Goal: Task Accomplishment & Management: Manage account settings

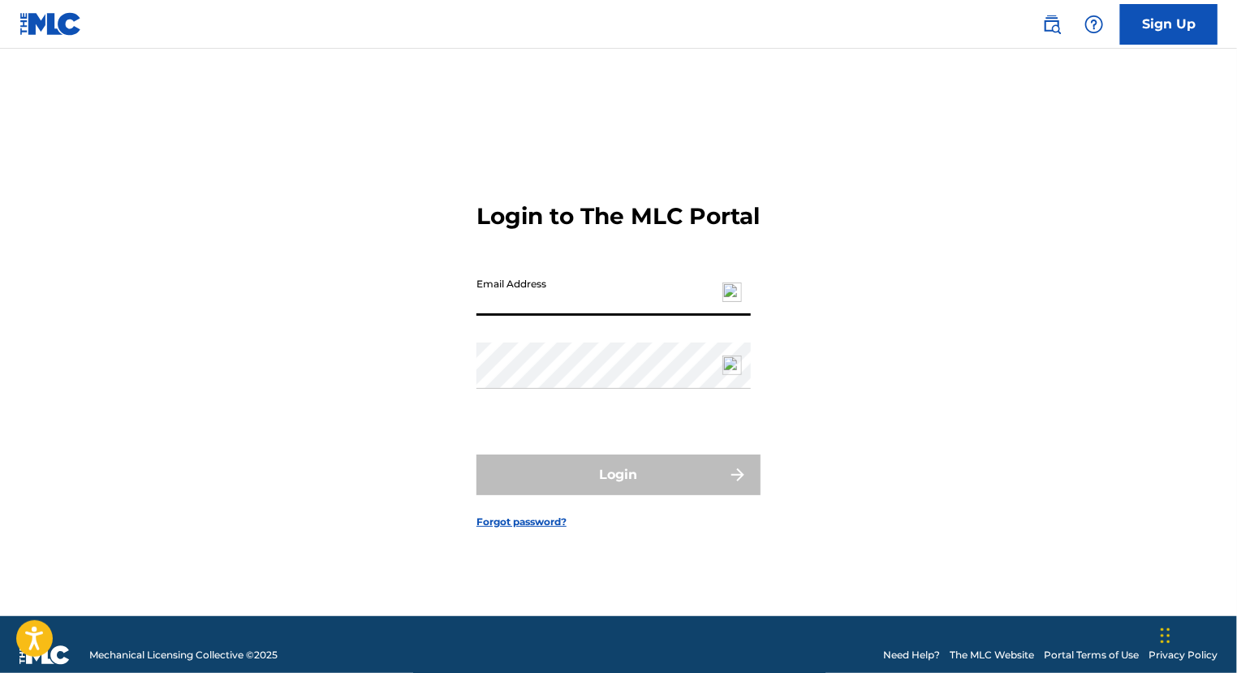
click at [607, 299] on input "Email Address" at bounding box center [614, 293] width 274 height 46
type input "[EMAIL_ADDRESS][DOMAIN_NAME]"
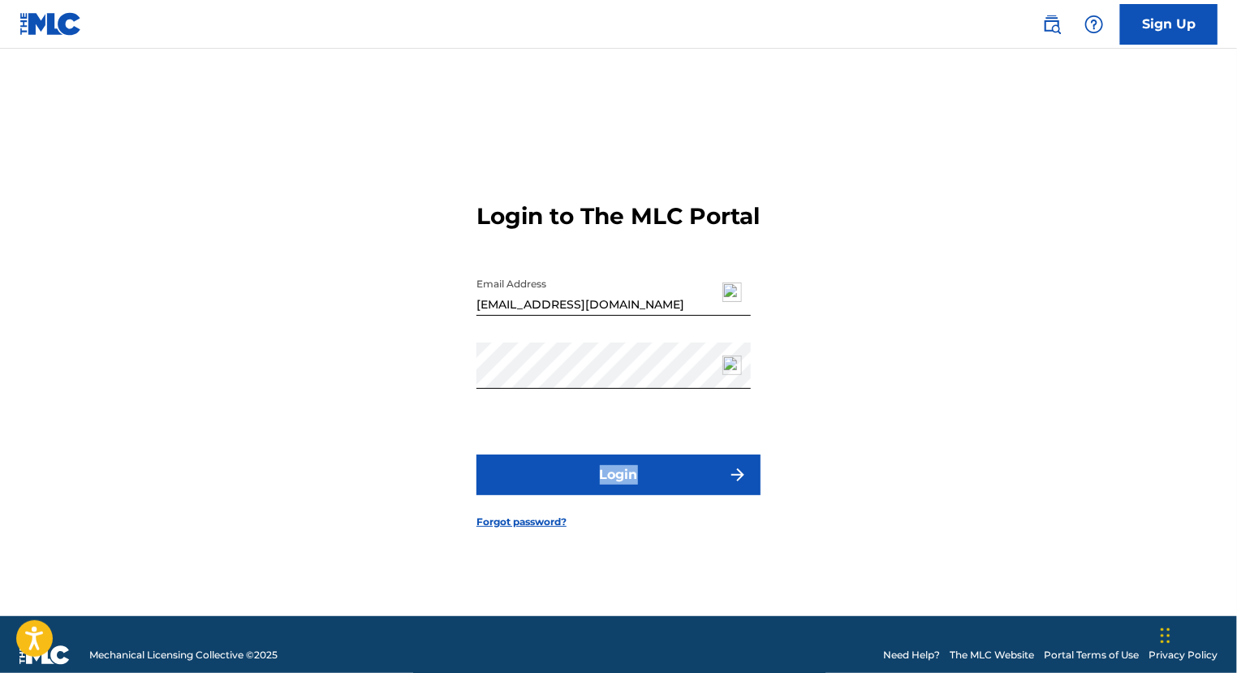
click at [625, 489] on button "Login" at bounding box center [619, 475] width 284 height 41
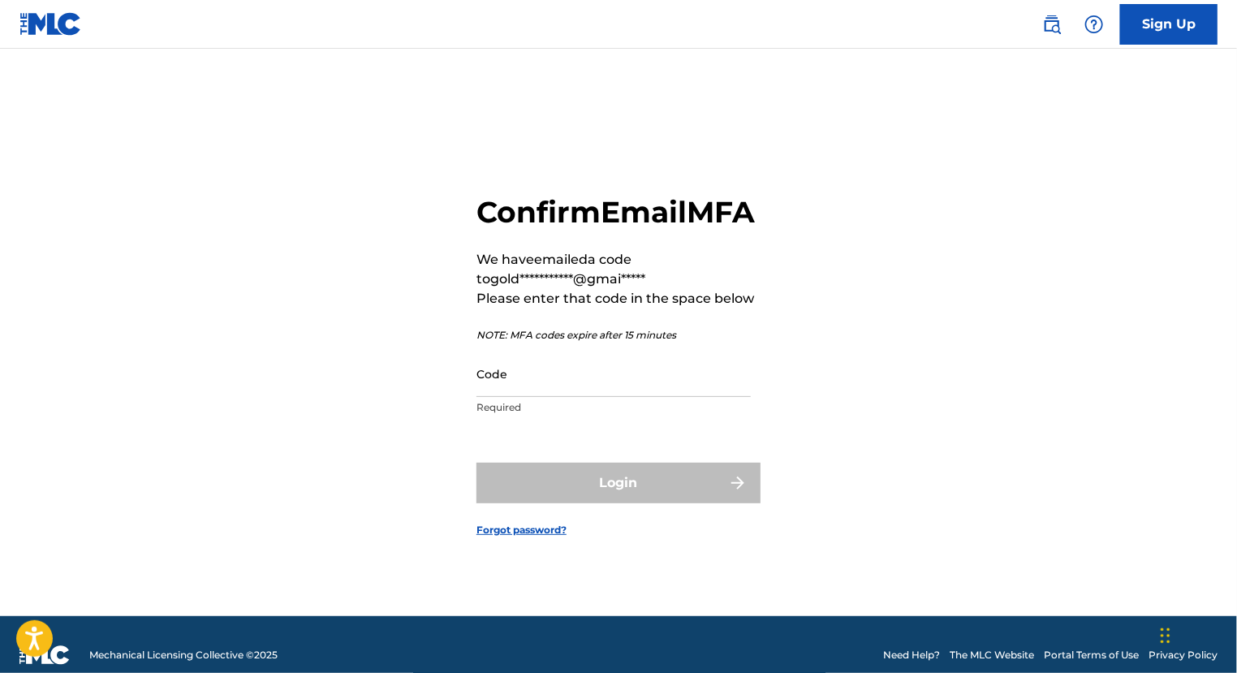
click at [659, 394] on input "Code" at bounding box center [614, 374] width 274 height 46
paste input "118467"
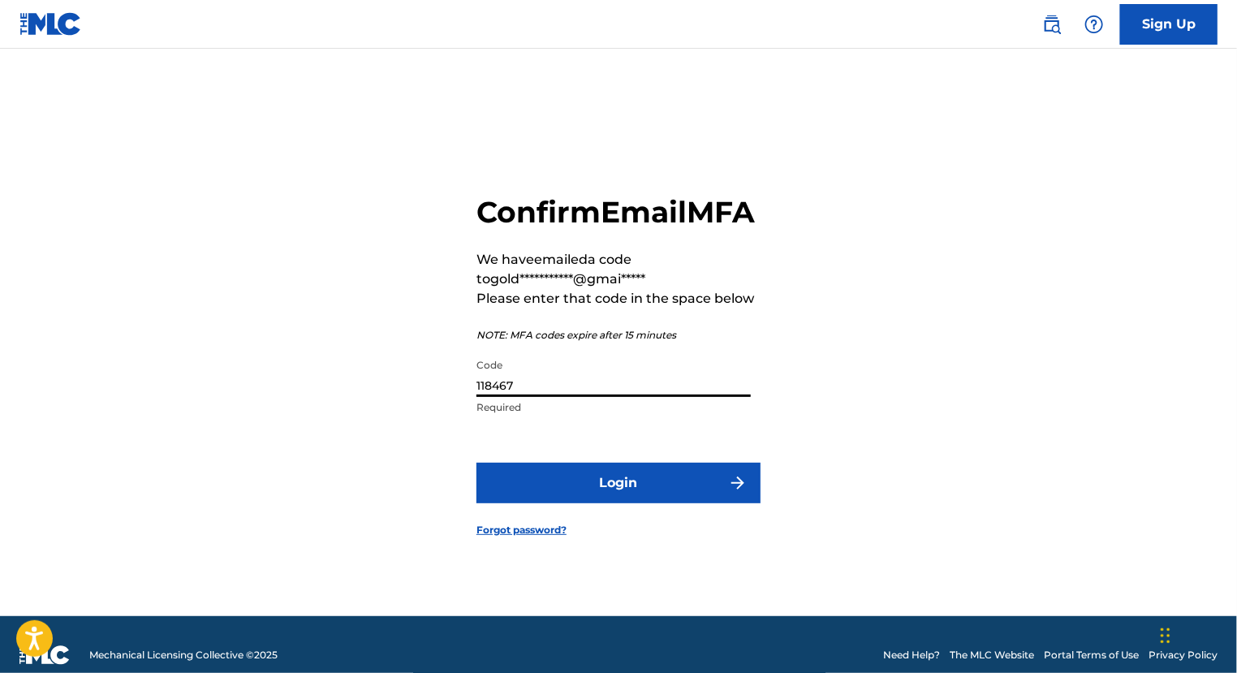
type input "118467"
click at [586, 501] on button "Login" at bounding box center [619, 483] width 284 height 41
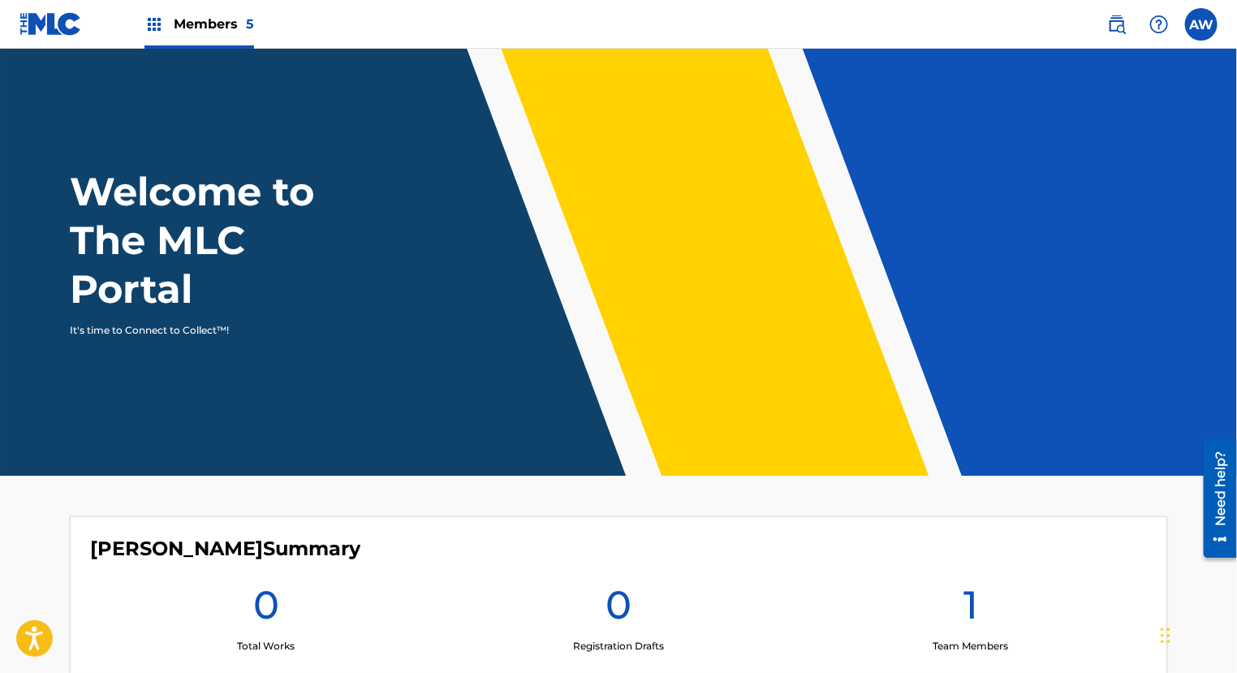
click at [1193, 25] on label at bounding box center [1201, 24] width 32 height 32
click at [1202, 24] on input "AW [PERSON_NAME] [EMAIL_ADDRESS][DOMAIN_NAME] Notification Preferences Profile …" at bounding box center [1202, 24] width 0 height 0
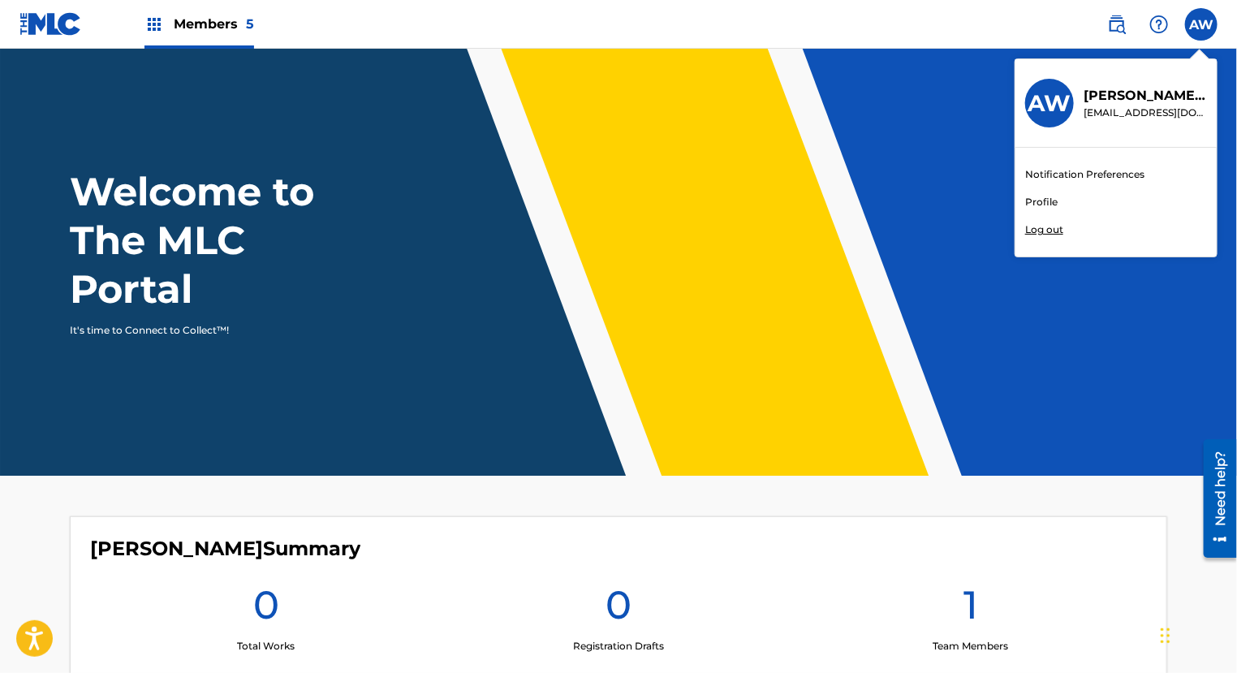
click at [1043, 198] on link "Profile" at bounding box center [1041, 202] width 32 height 15
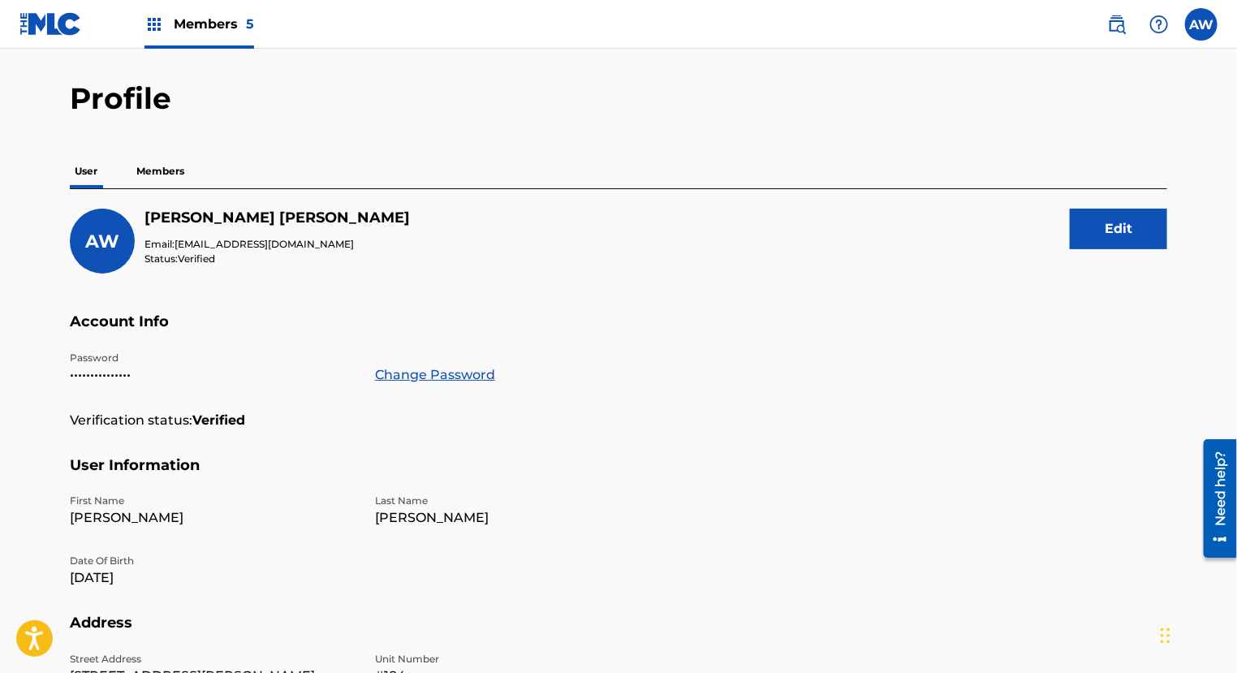
scroll to position [51, 0]
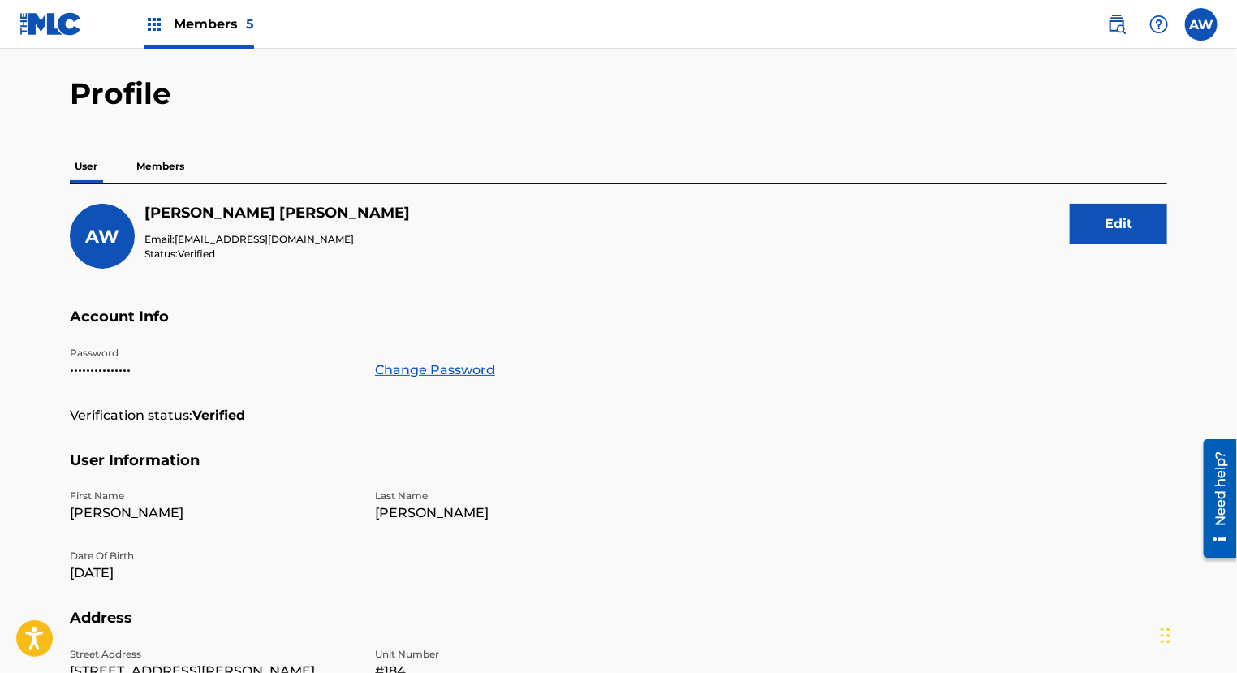
click at [162, 160] on p "Members" at bounding box center [161, 166] width 58 height 34
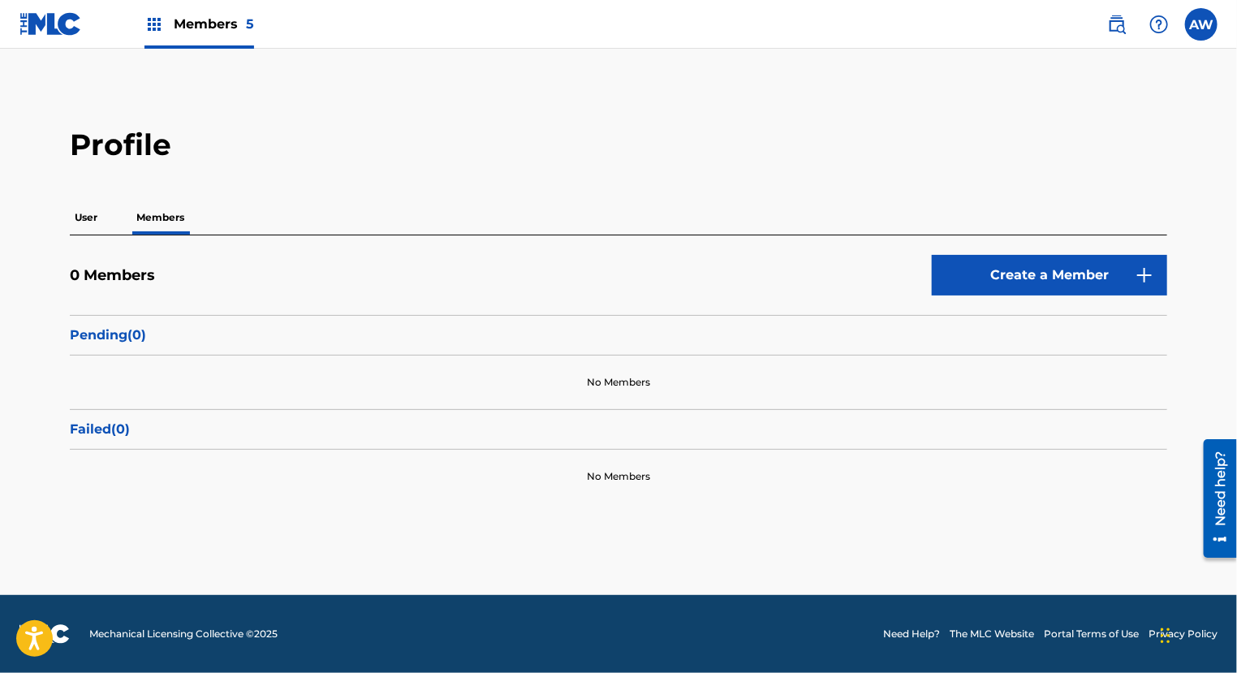
click at [90, 208] on p "User" at bounding box center [86, 218] width 32 height 34
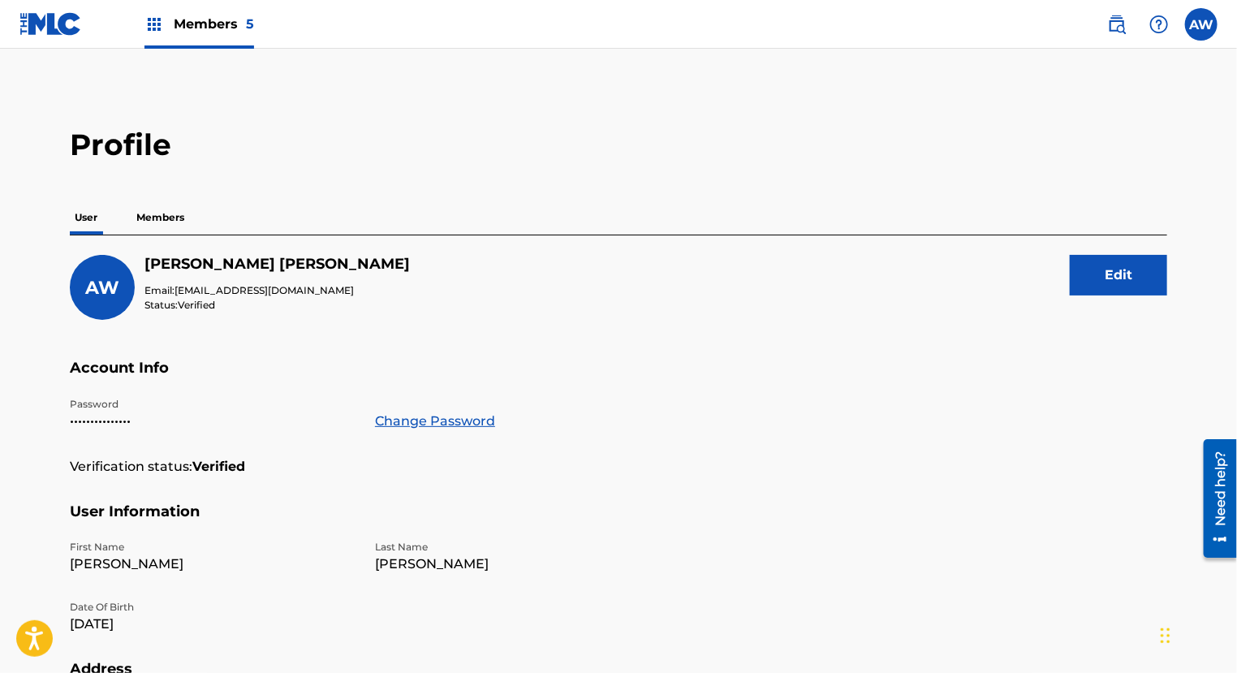
click at [172, 222] on p "Members" at bounding box center [161, 218] width 58 height 34
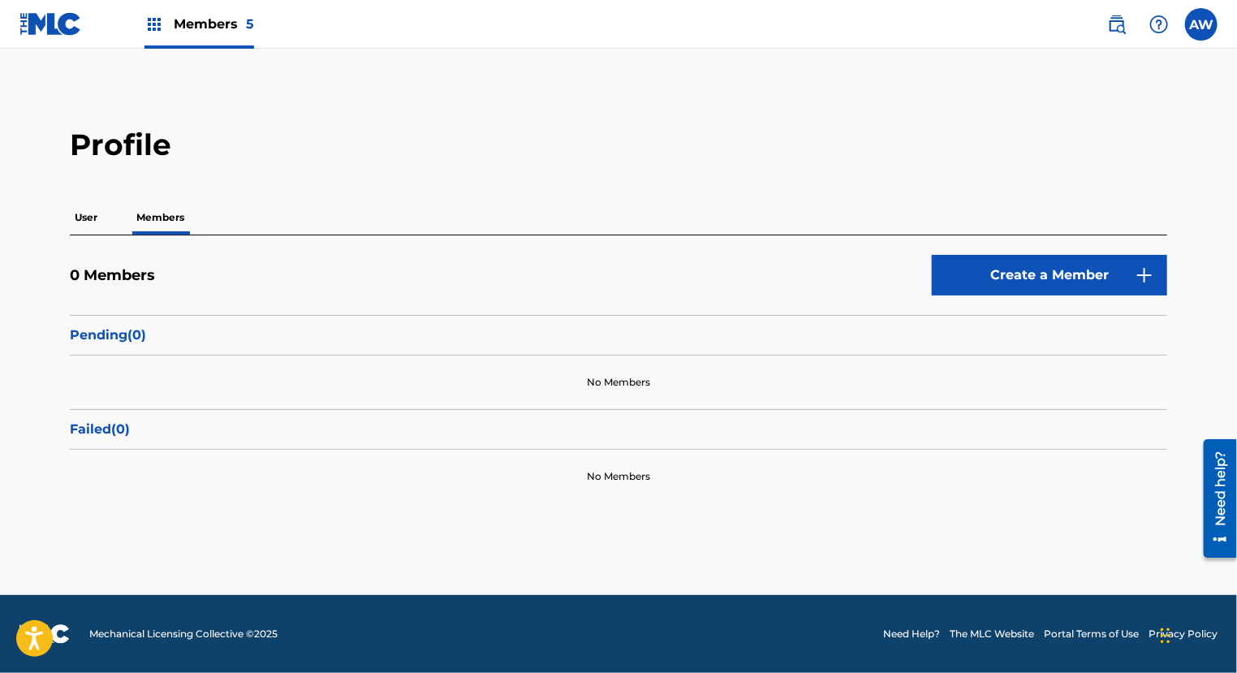
click at [217, 25] on span "Members 5" at bounding box center [214, 24] width 80 height 19
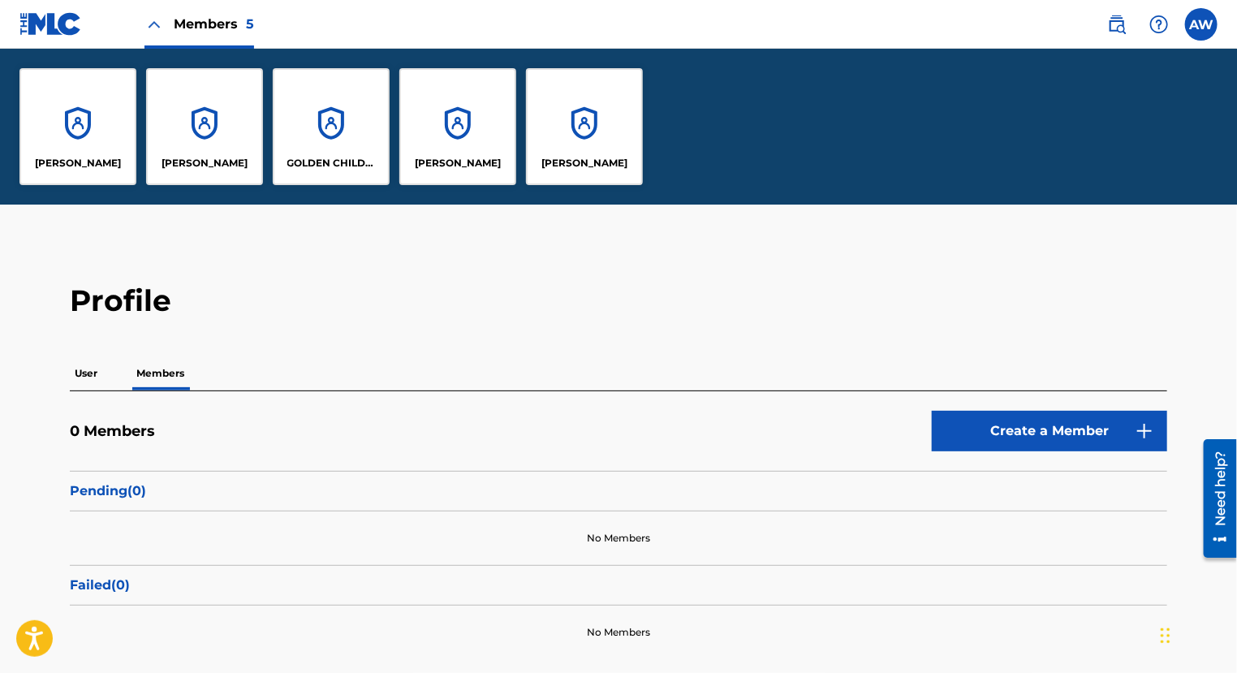
click at [488, 149] on div "[PERSON_NAME]" at bounding box center [457, 126] width 117 height 117
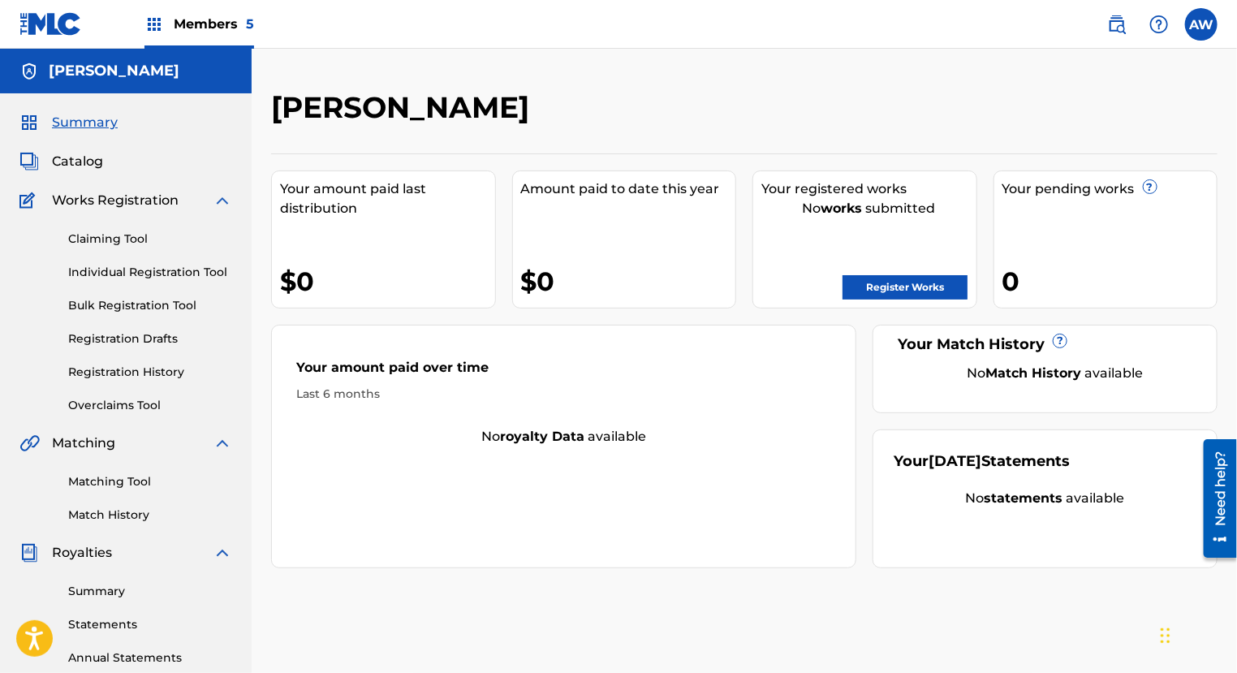
click at [227, 26] on span "Members 5" at bounding box center [214, 24] width 80 height 19
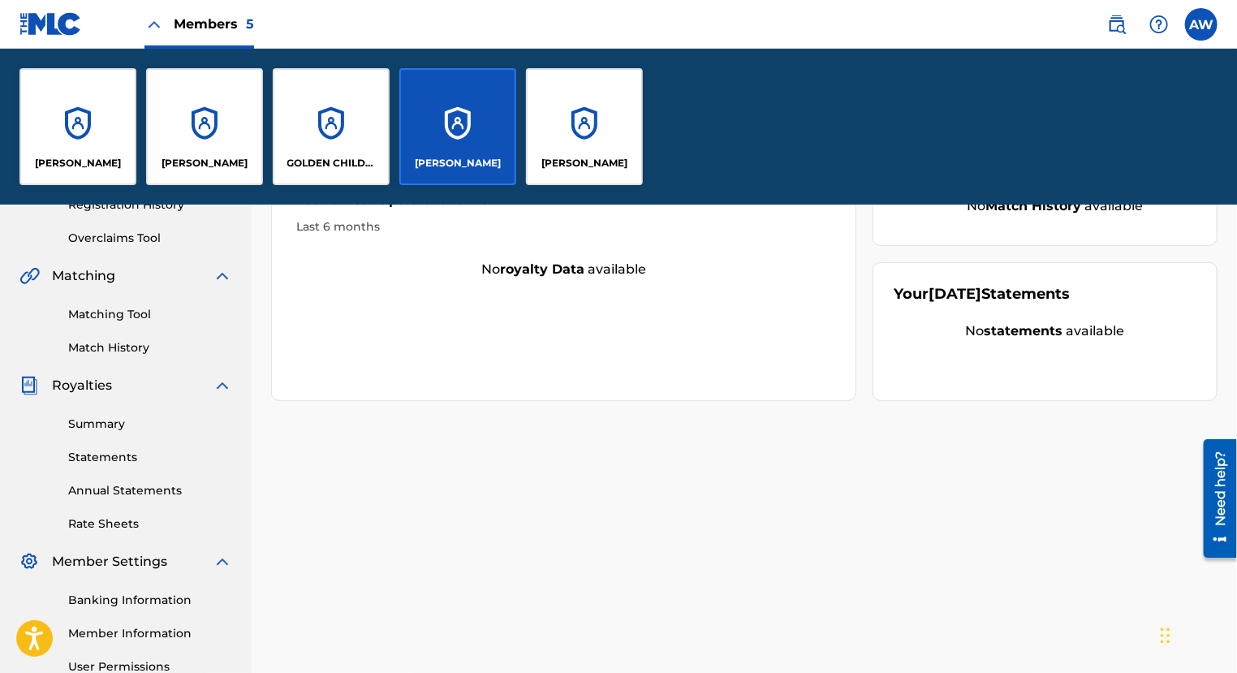
scroll to position [489, 0]
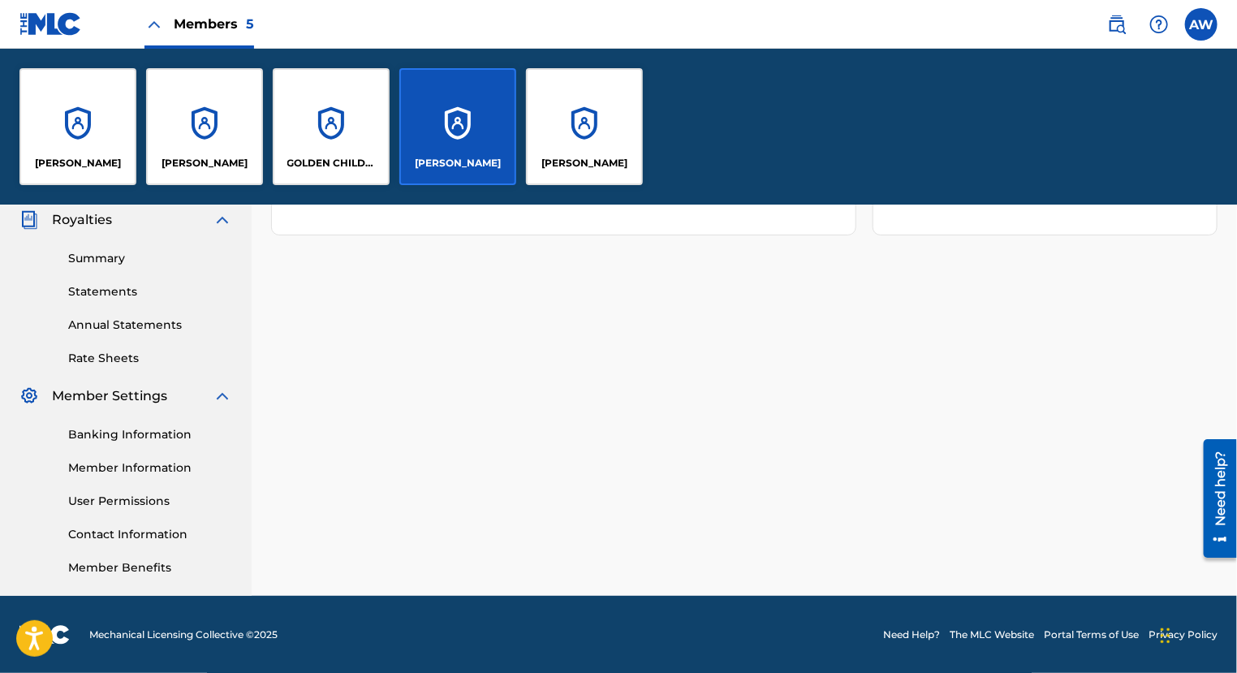
click at [153, 468] on link "Member Information" at bounding box center [150, 468] width 164 height 17
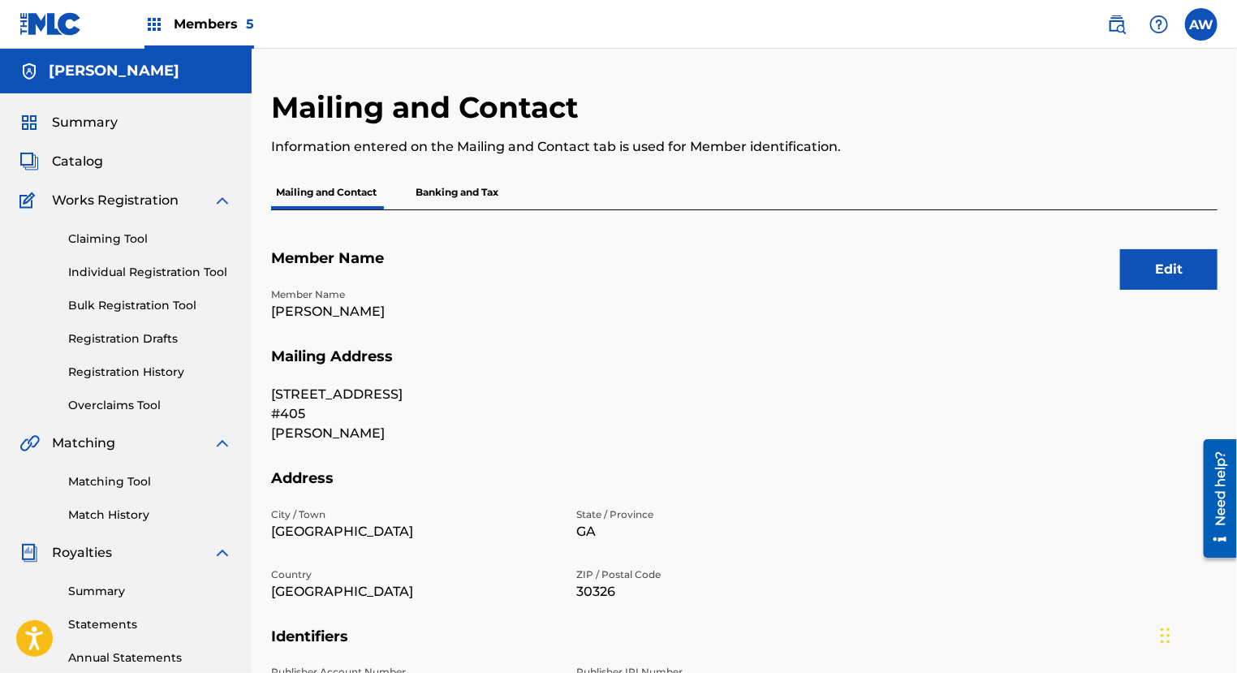
click at [1193, 233] on div "Edit Member Name Member Name [PERSON_NAME] Mailing Address [STREET_ADDRESS][GEO…" at bounding box center [744, 556] width 947 height 693
click at [1168, 267] on button "Edit" at bounding box center [1168, 269] width 97 height 41
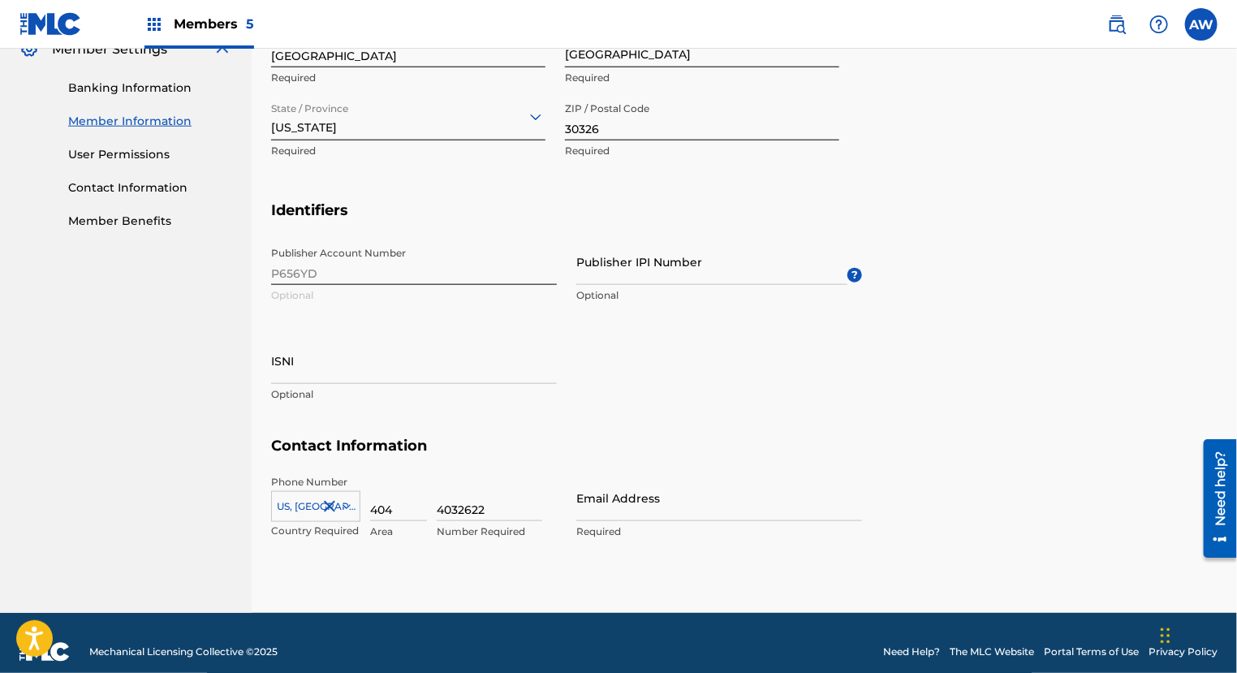
scroll to position [680, 0]
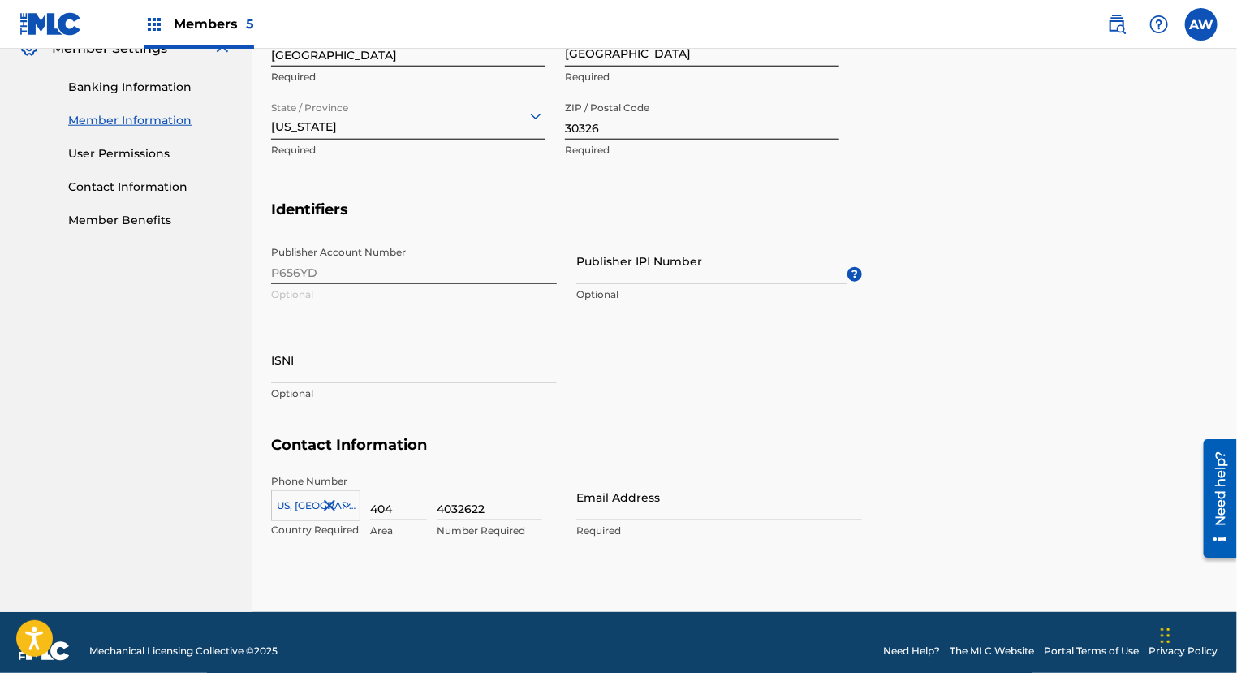
click at [615, 530] on p "Required" at bounding box center [719, 531] width 286 height 15
click at [615, 516] on input "Email Address" at bounding box center [719, 497] width 286 height 46
paste input "118467"
type input "118467"
drag, startPoint x: 618, startPoint y: 507, endPoint x: 505, endPoint y: 514, distance: 113.0
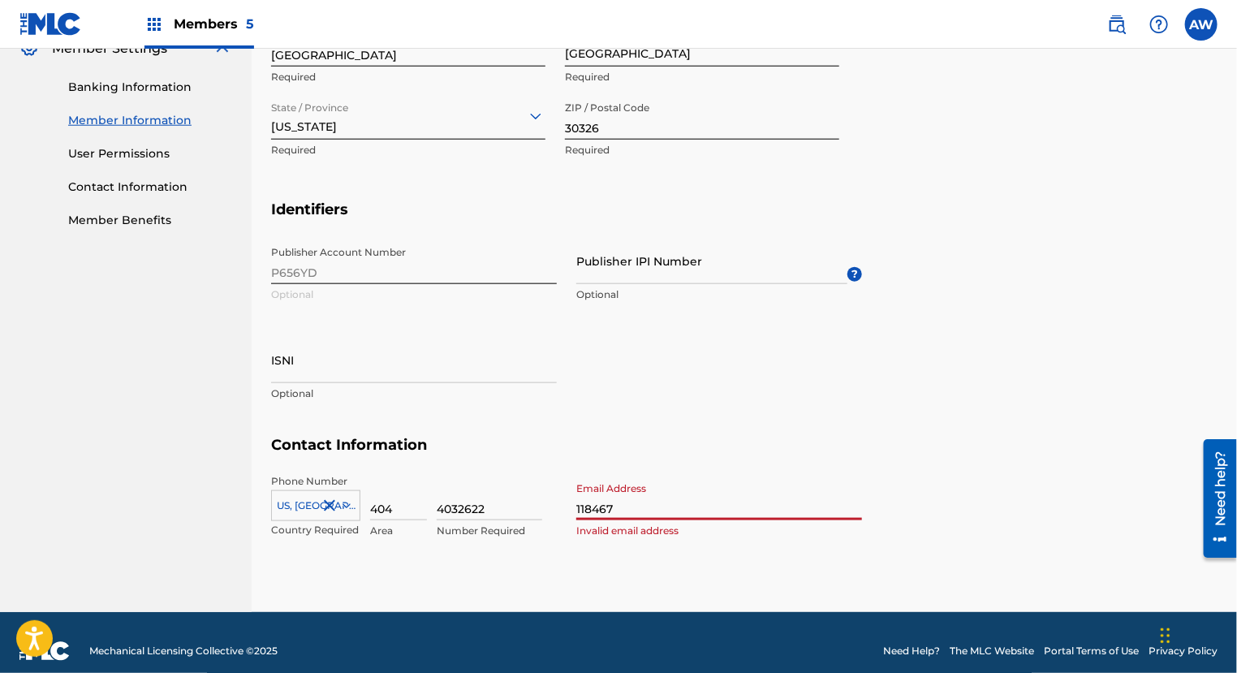
click at [505, 514] on div "Phone Number [GEOGRAPHIC_DATA], [GEOGRAPHIC_DATA] +1 Country Required 404 Area …" at bounding box center [566, 523] width 591 height 99
click at [656, 502] on input "Email Address" at bounding box center [719, 497] width 286 height 46
paste input "[PERSON_NAME][EMAIL_ADDRESS][DOMAIN_NAME]"
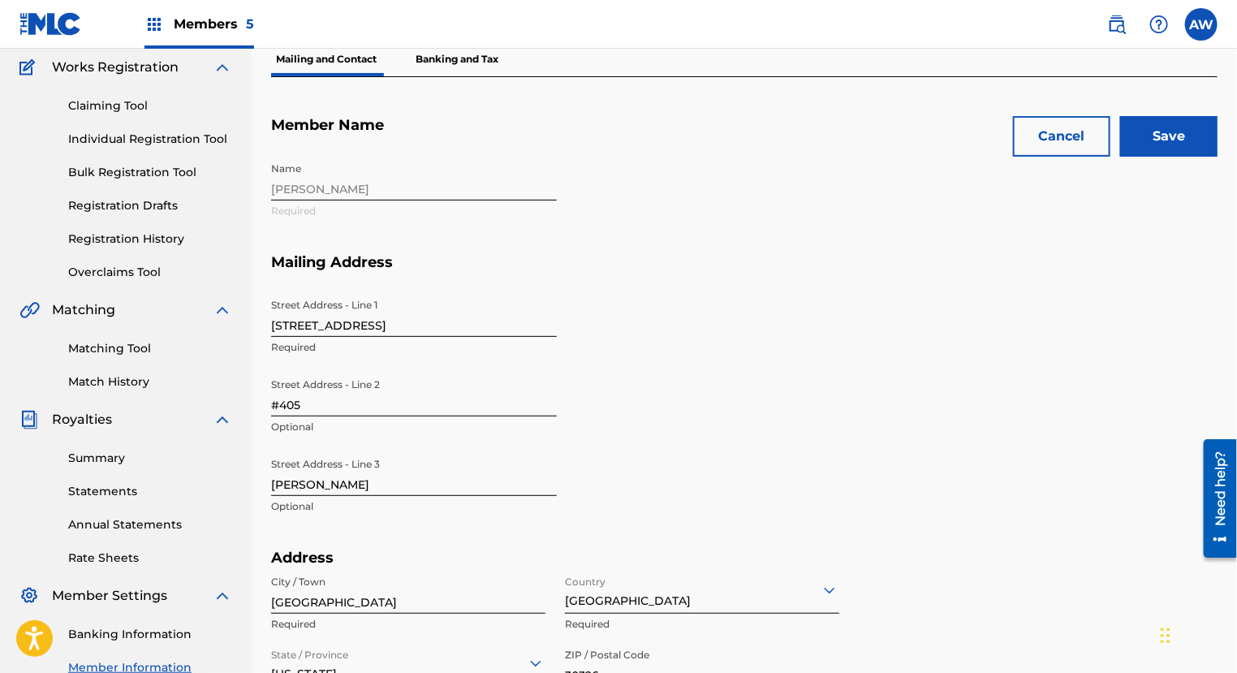
scroll to position [0, 0]
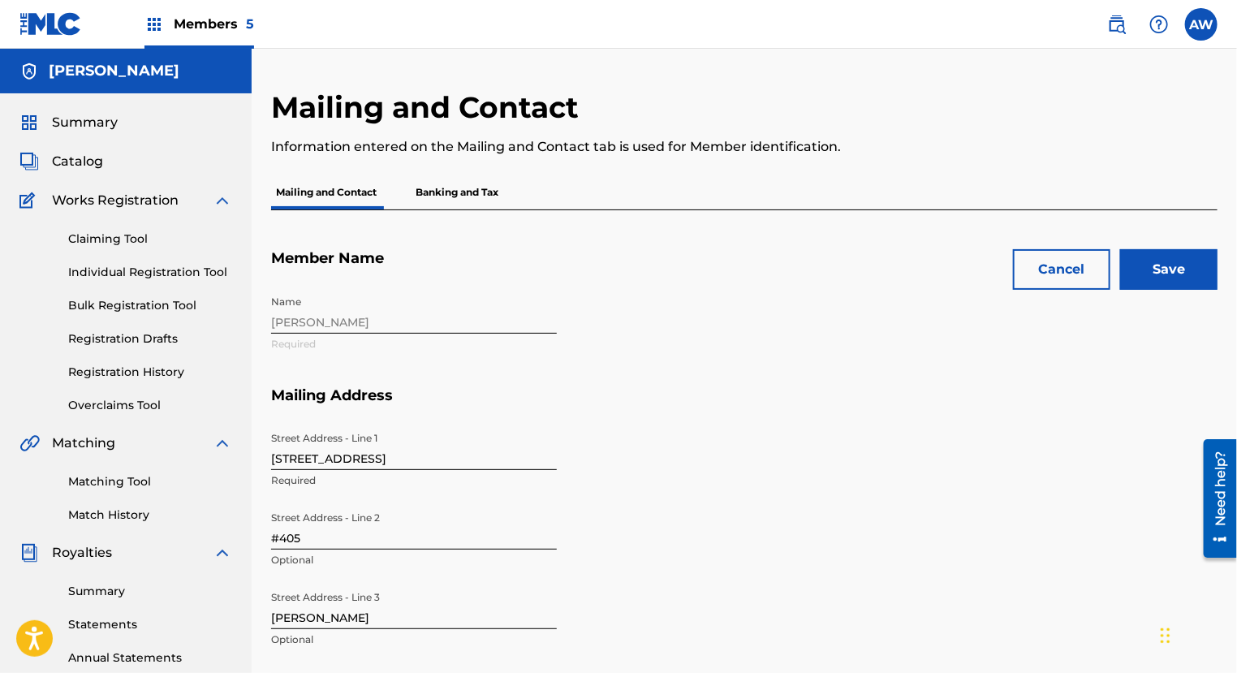
type input "[PERSON_NAME][EMAIL_ADDRESS][DOMAIN_NAME]"
click at [1165, 258] on input "Save" at bounding box center [1168, 269] width 97 height 41
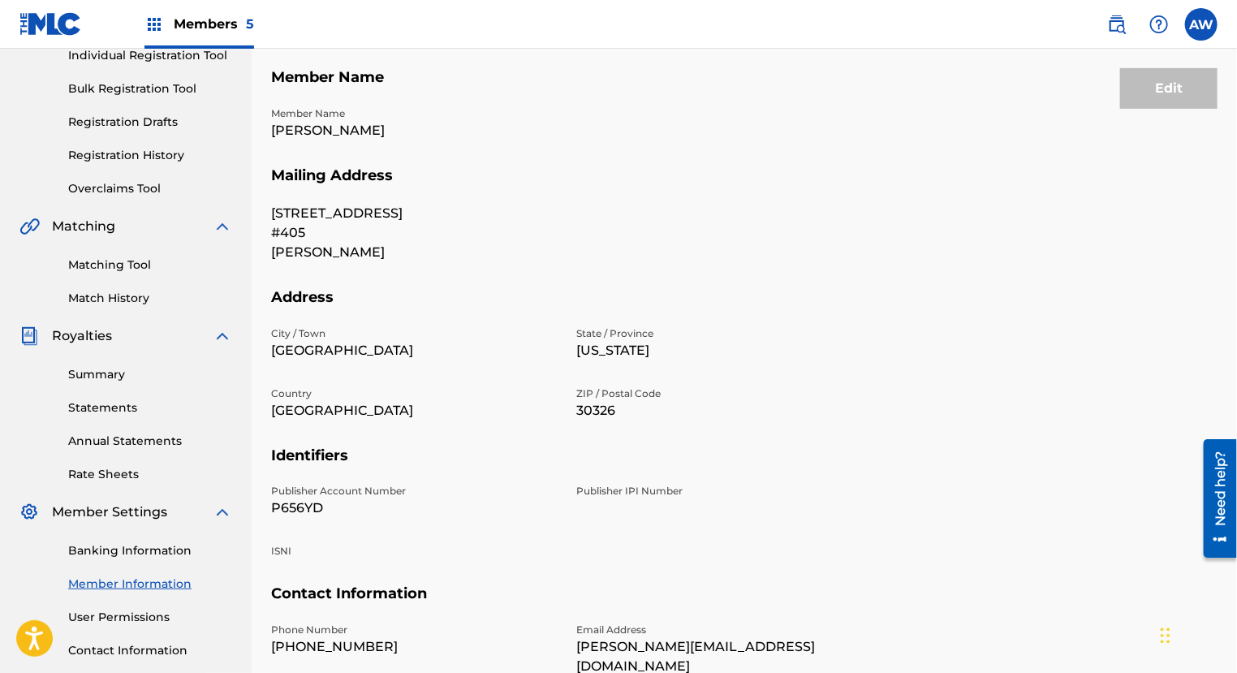
scroll to position [343, 0]
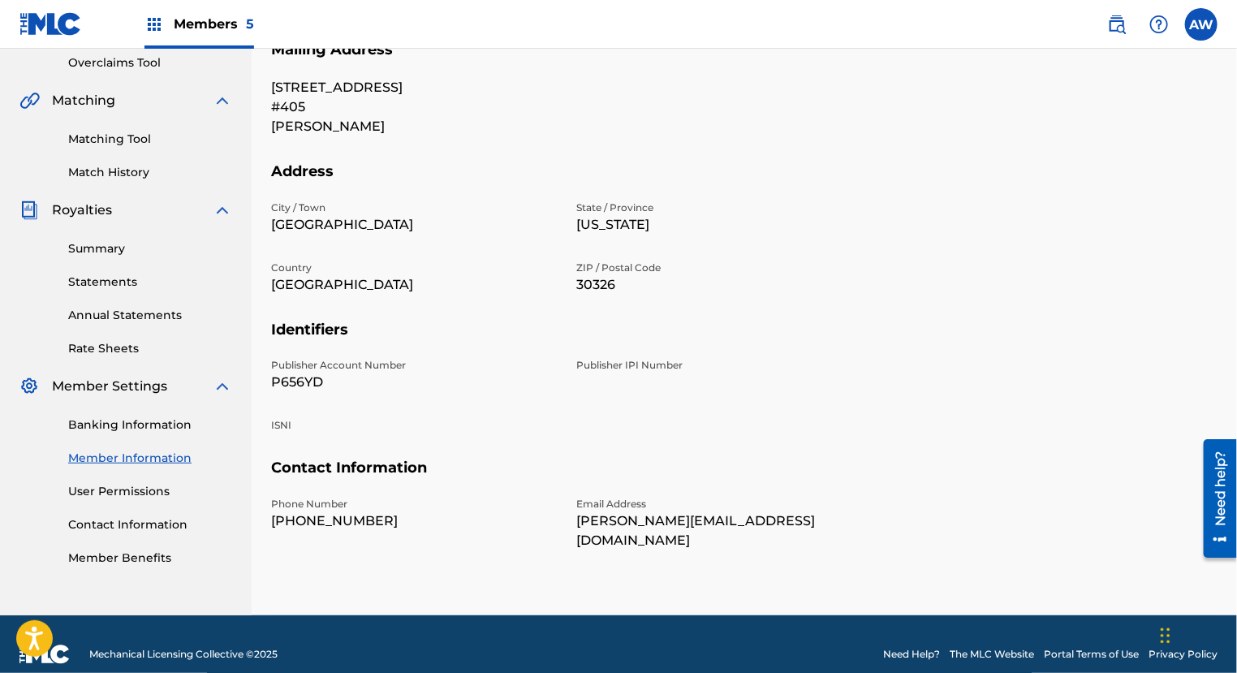
click at [111, 492] on link "User Permissions" at bounding box center [150, 491] width 164 height 17
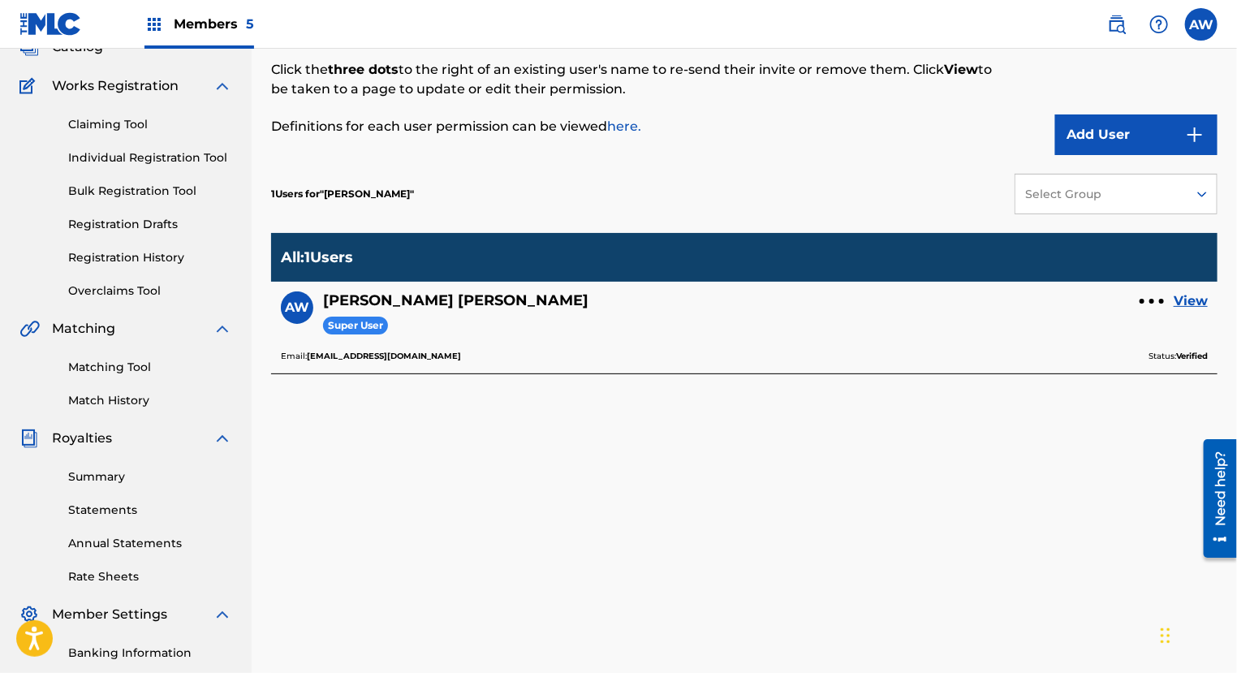
scroll to position [127, 0]
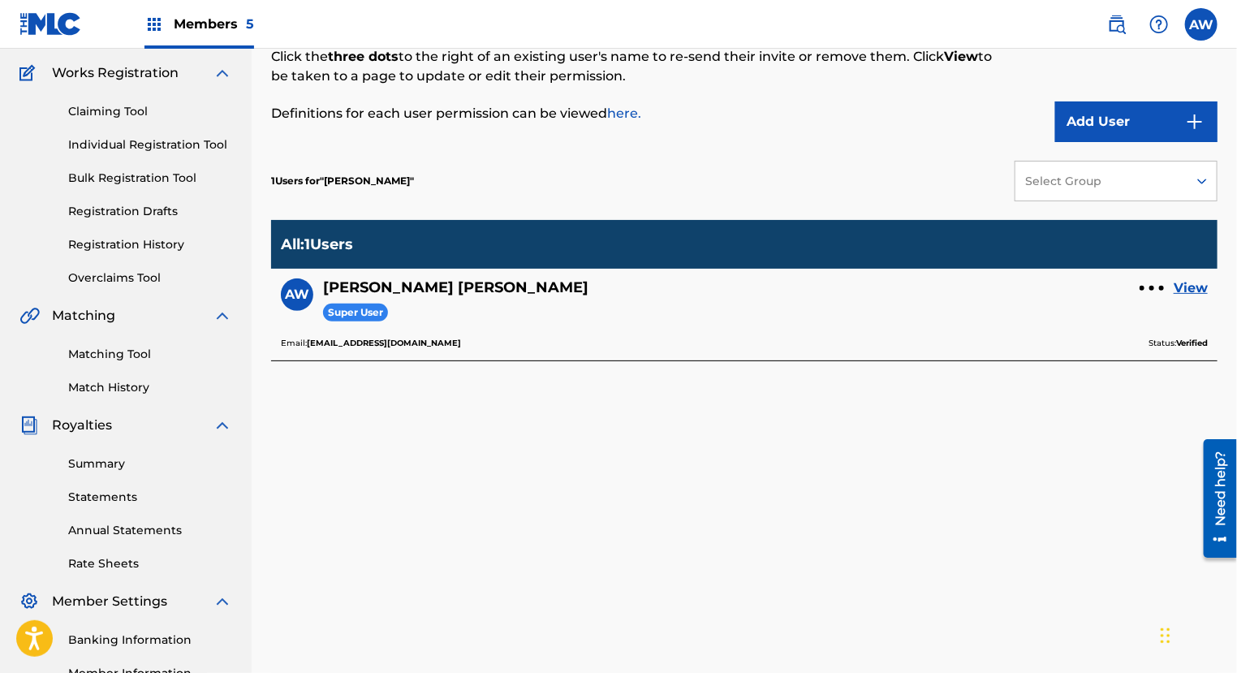
click at [1197, 284] on link "View" at bounding box center [1191, 287] width 34 height 19
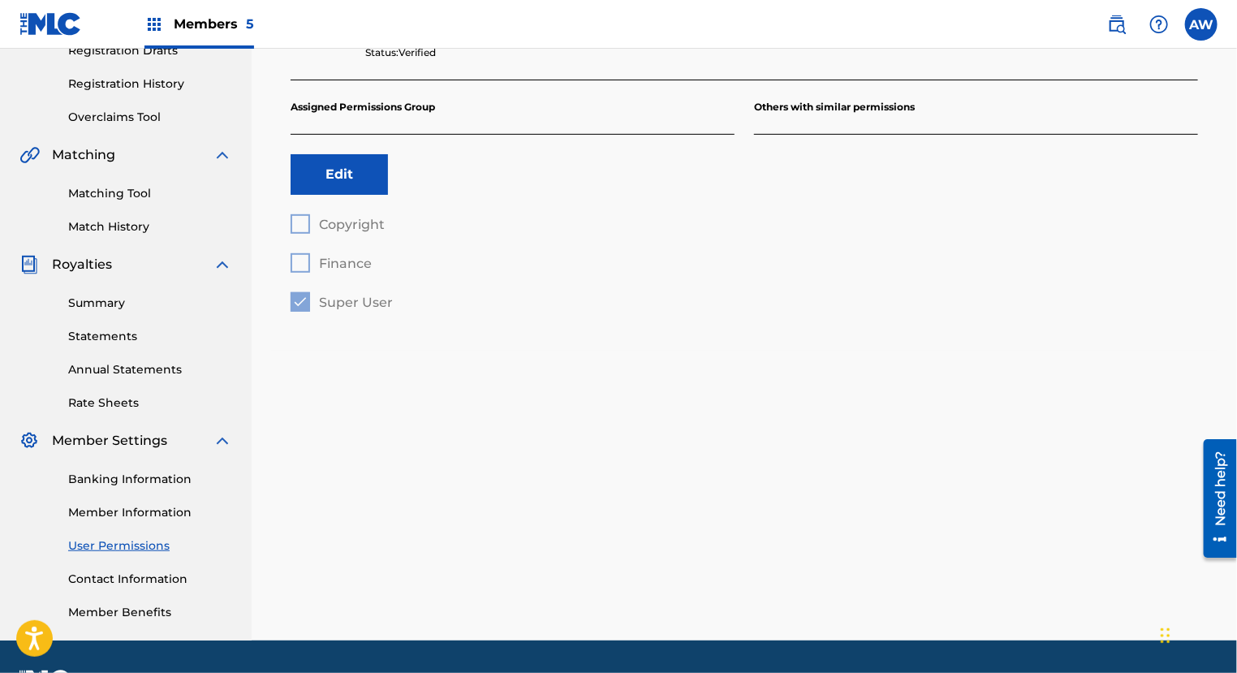
scroll to position [276, 0]
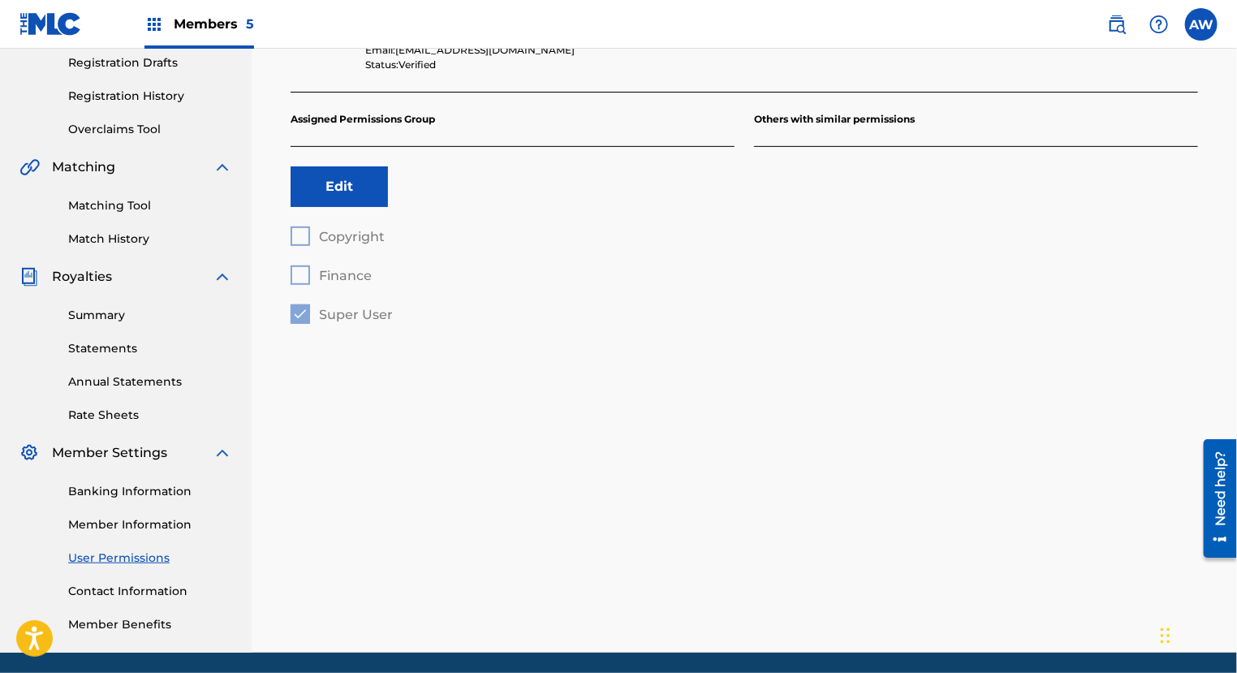
click at [328, 195] on button "Edit" at bounding box center [339, 186] width 97 height 41
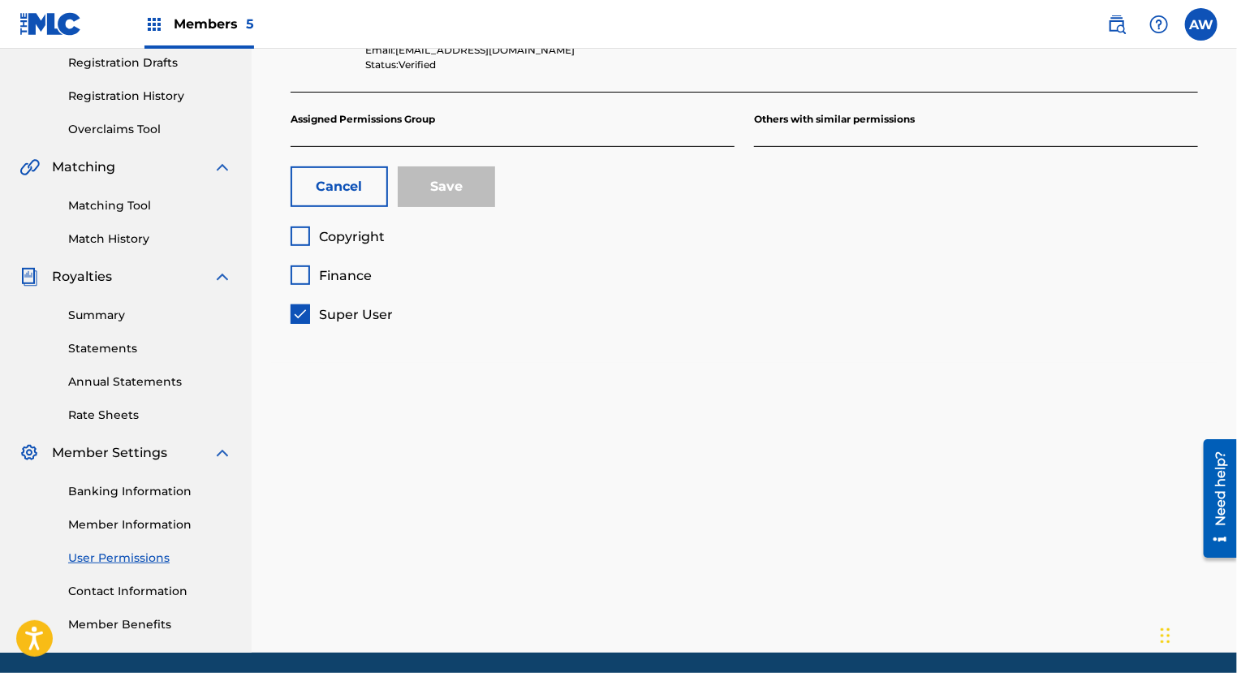
click at [302, 238] on div at bounding box center [300, 236] width 19 height 19
click at [302, 270] on div at bounding box center [300, 274] width 19 height 19
click at [304, 311] on div at bounding box center [300, 313] width 19 height 19
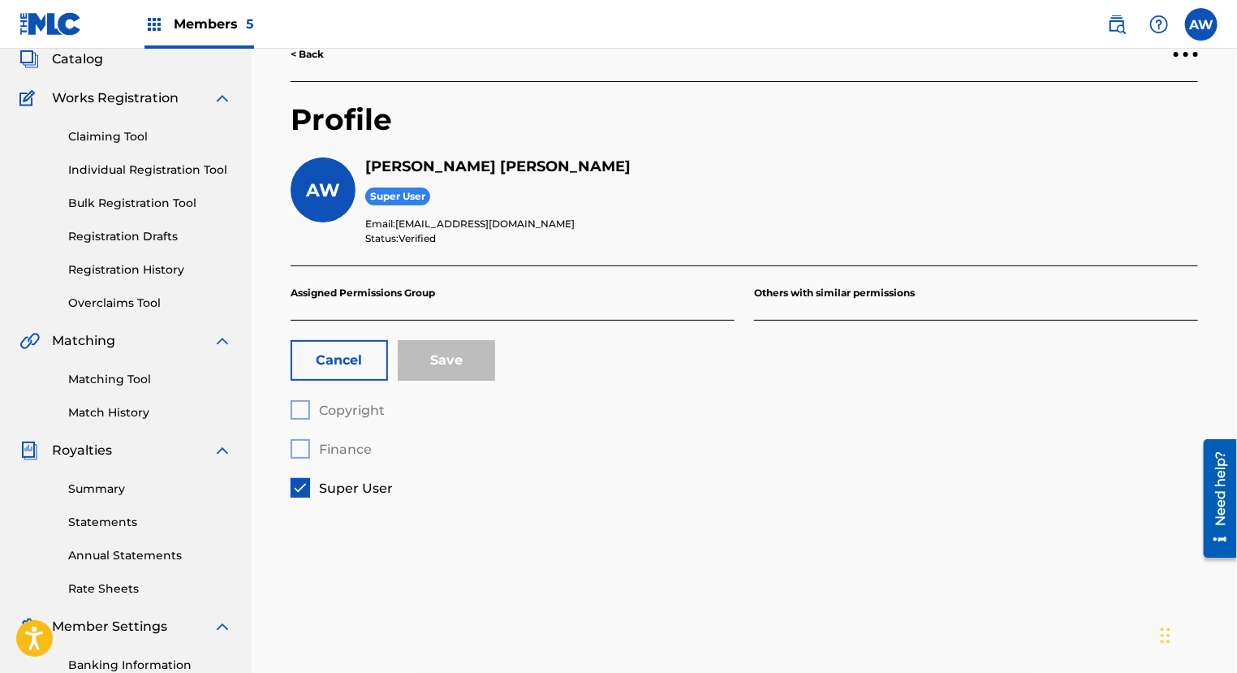
scroll to position [0, 0]
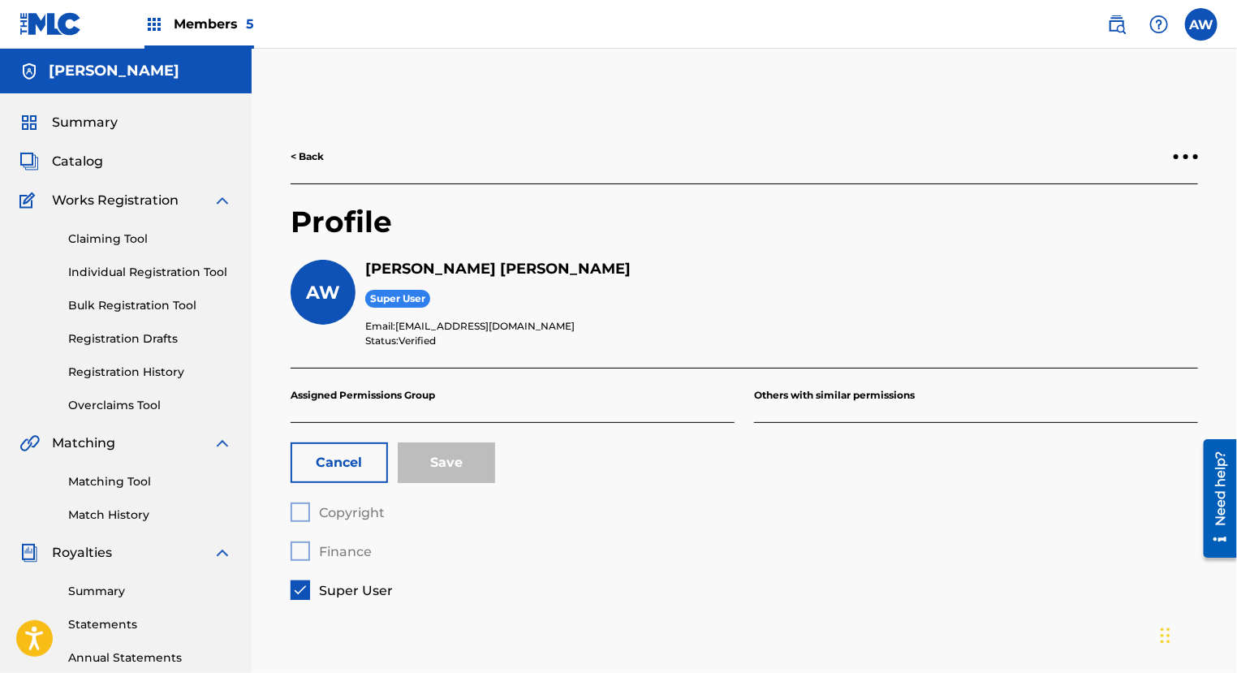
click at [305, 154] on link "< Back" at bounding box center [307, 156] width 33 height 15
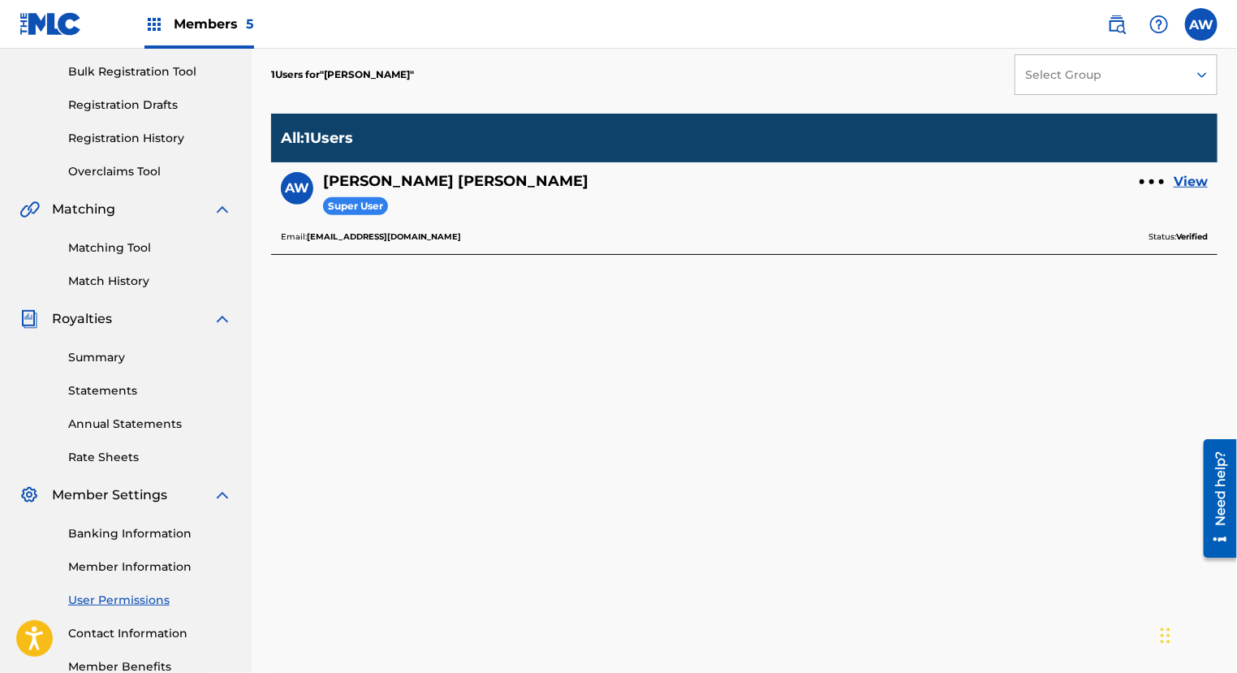
scroll to position [334, 0]
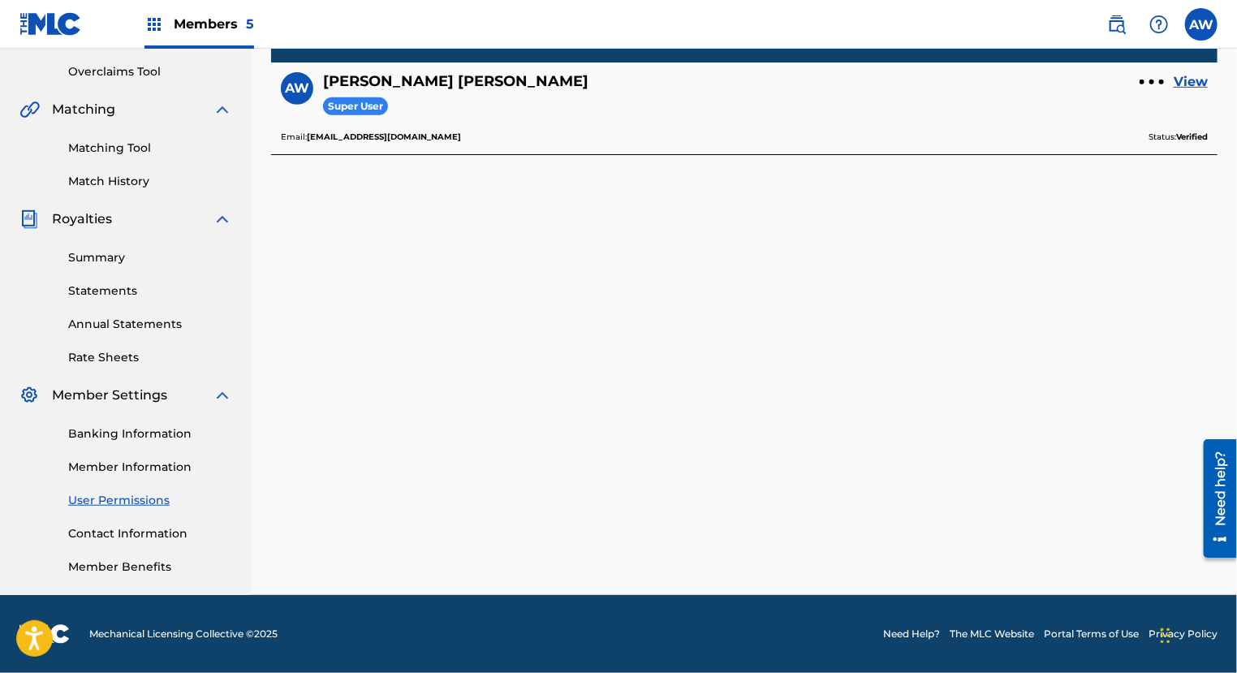
click at [149, 464] on link "Member Information" at bounding box center [150, 467] width 164 height 17
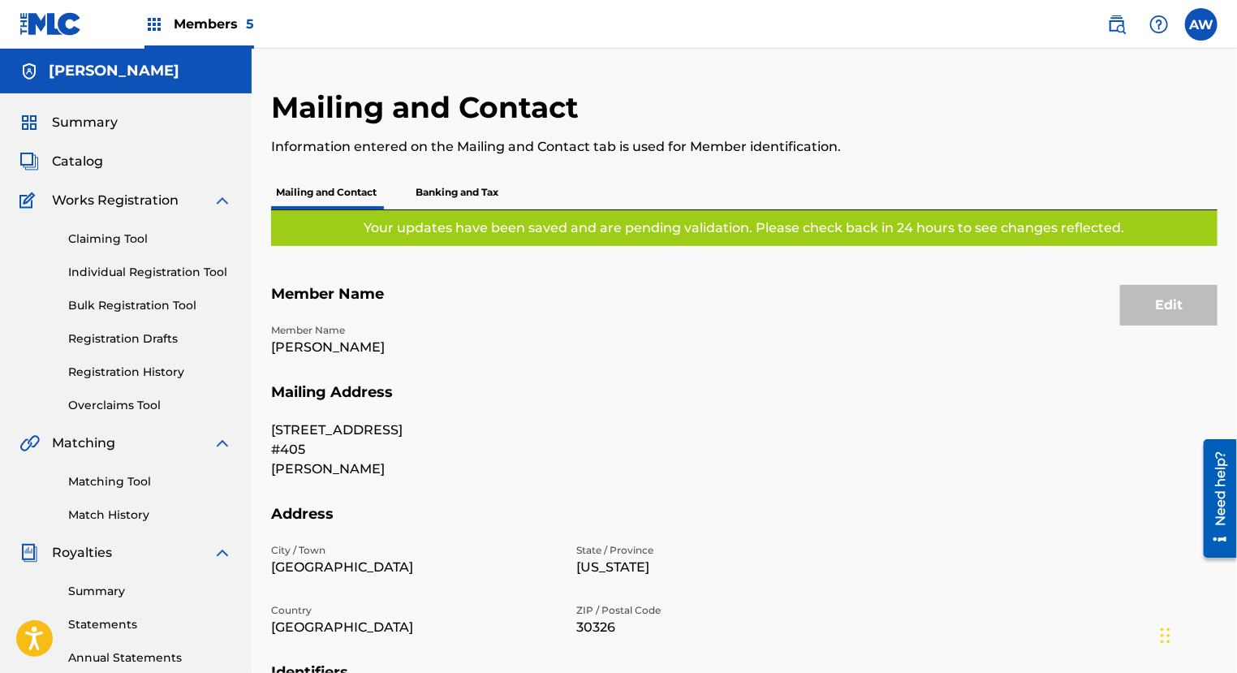
click at [448, 196] on p "Banking and Tax" at bounding box center [457, 192] width 93 height 34
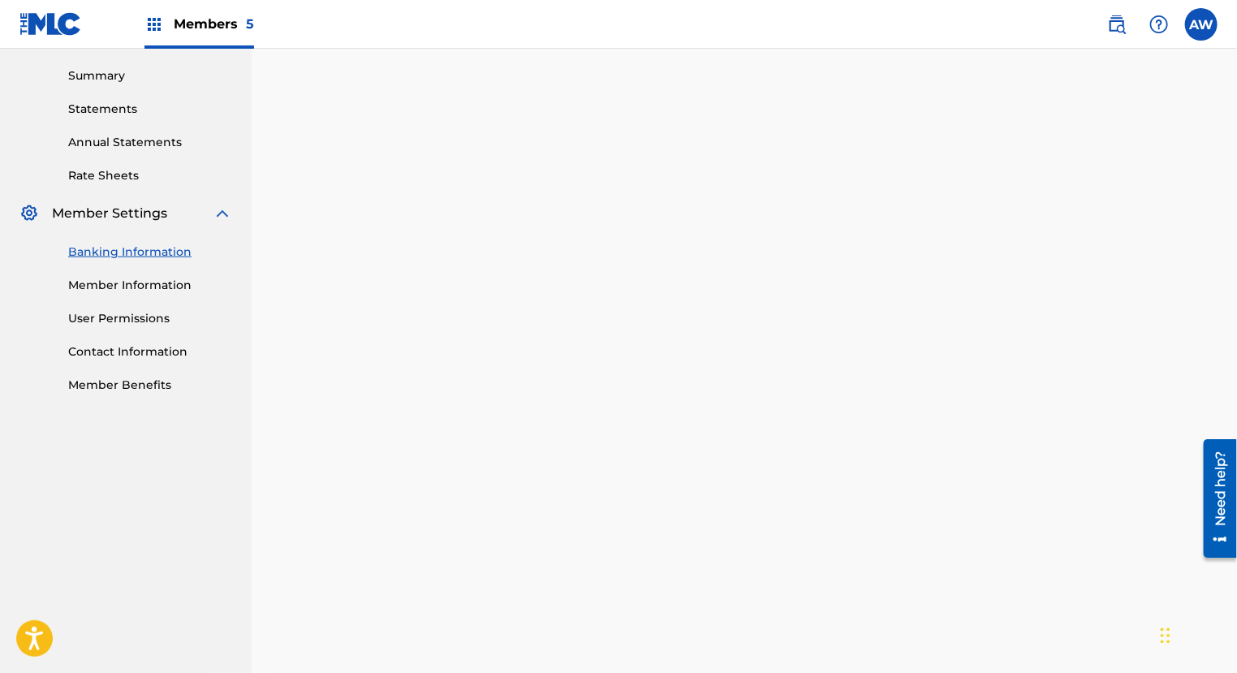
scroll to position [508, 0]
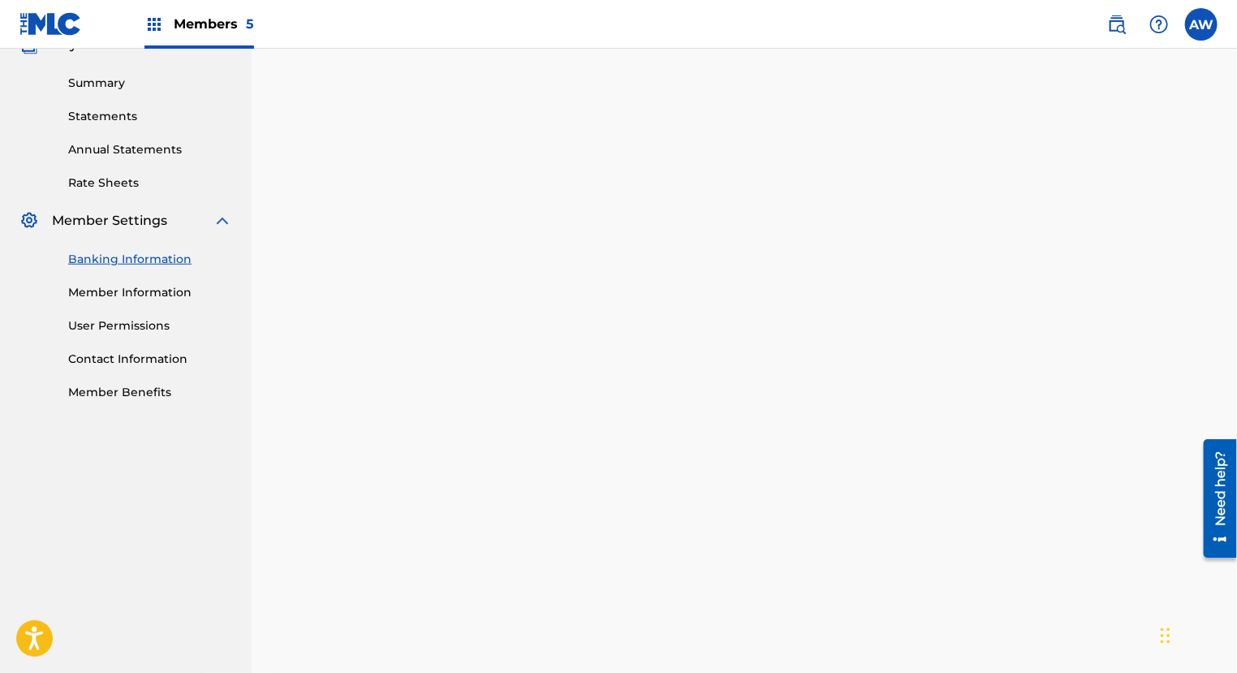
click at [139, 287] on link "Member Information" at bounding box center [150, 292] width 164 height 17
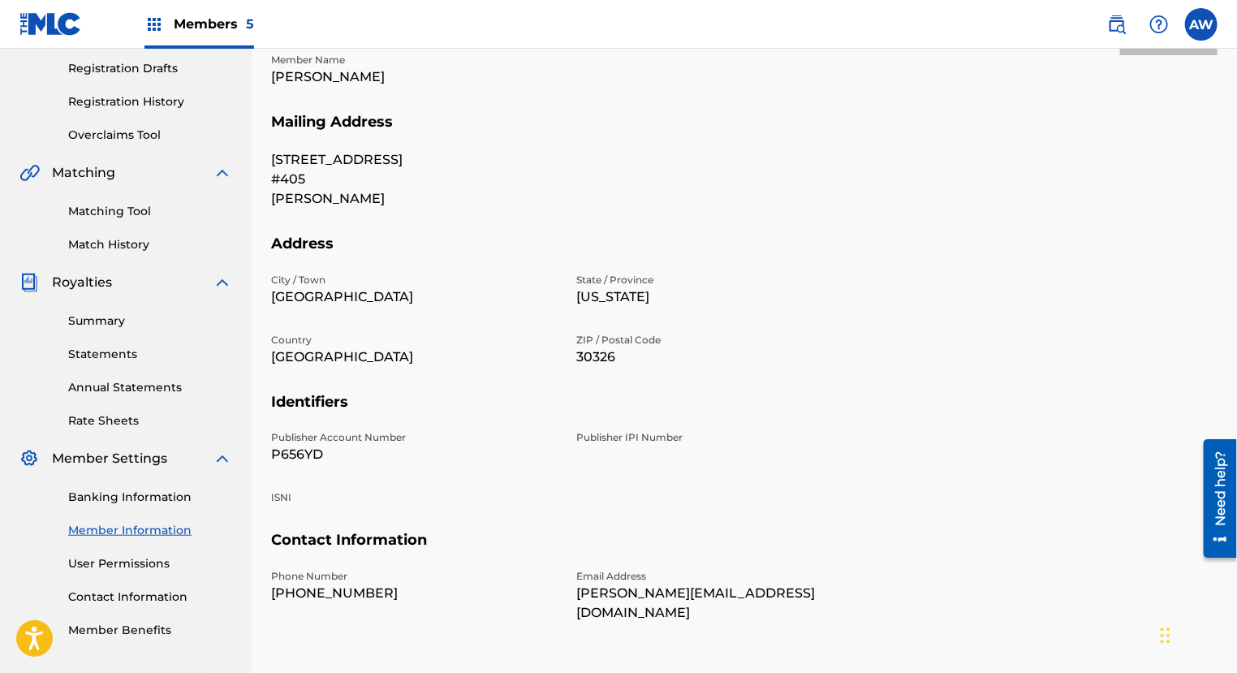
scroll to position [297, 0]
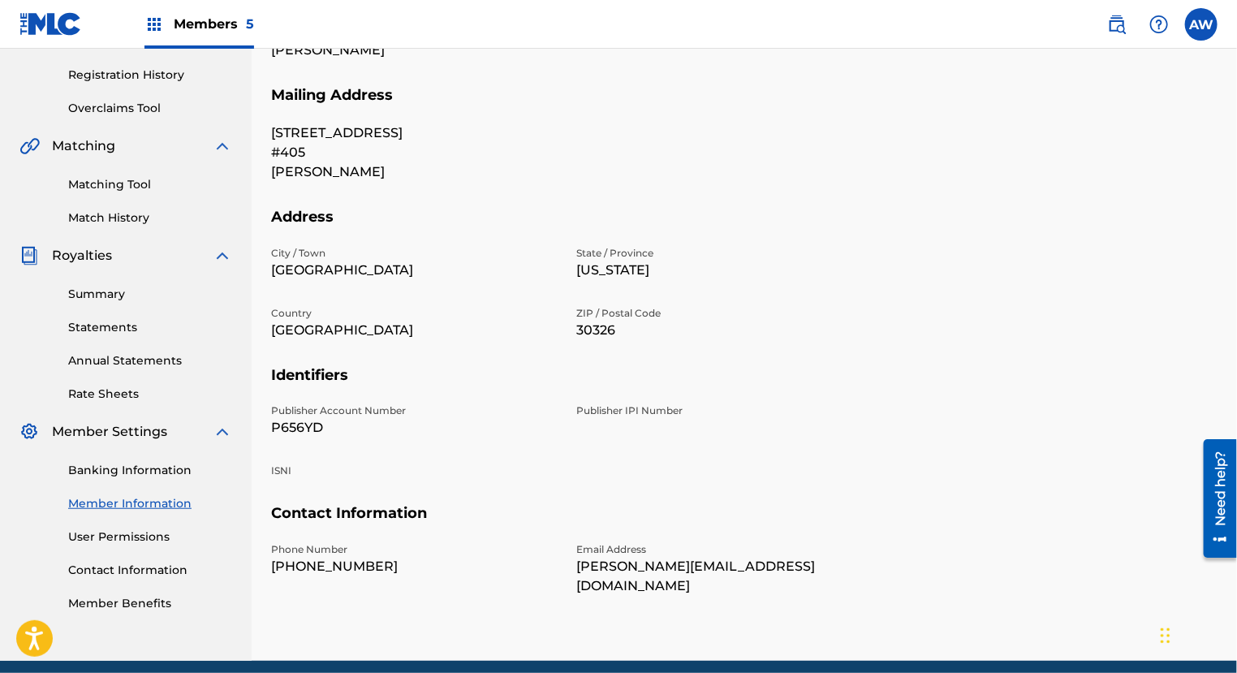
click at [132, 577] on link "Contact Information" at bounding box center [150, 570] width 164 height 17
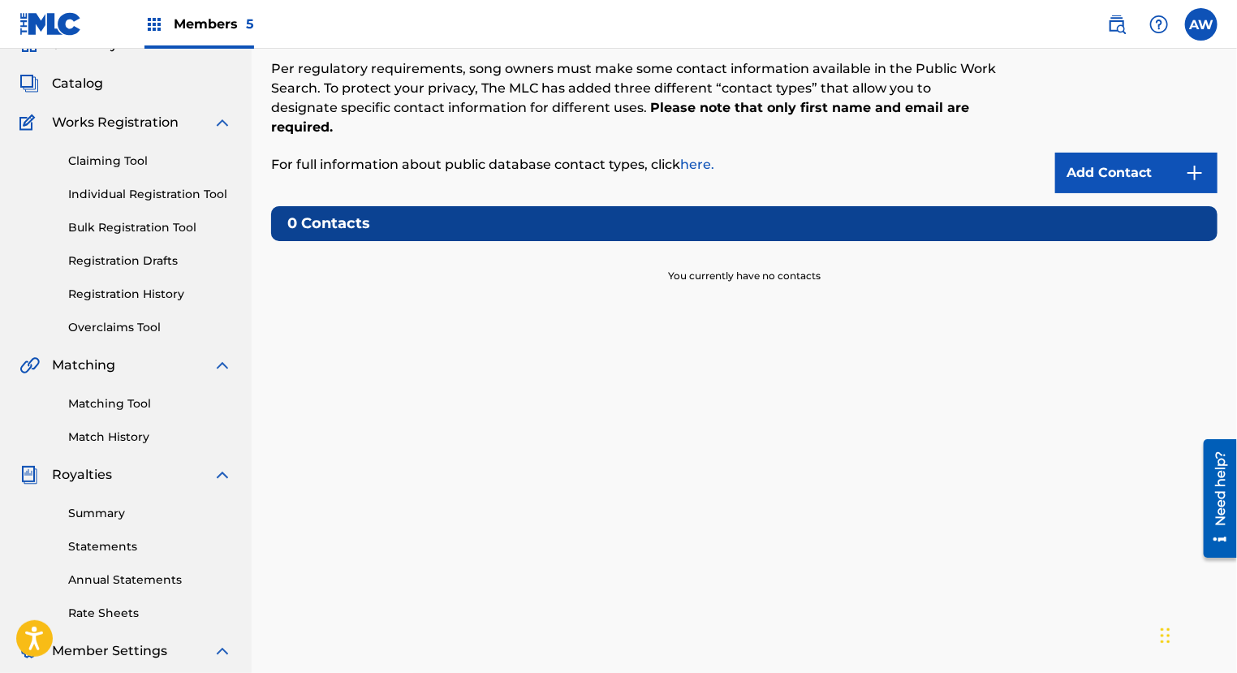
scroll to position [86, 0]
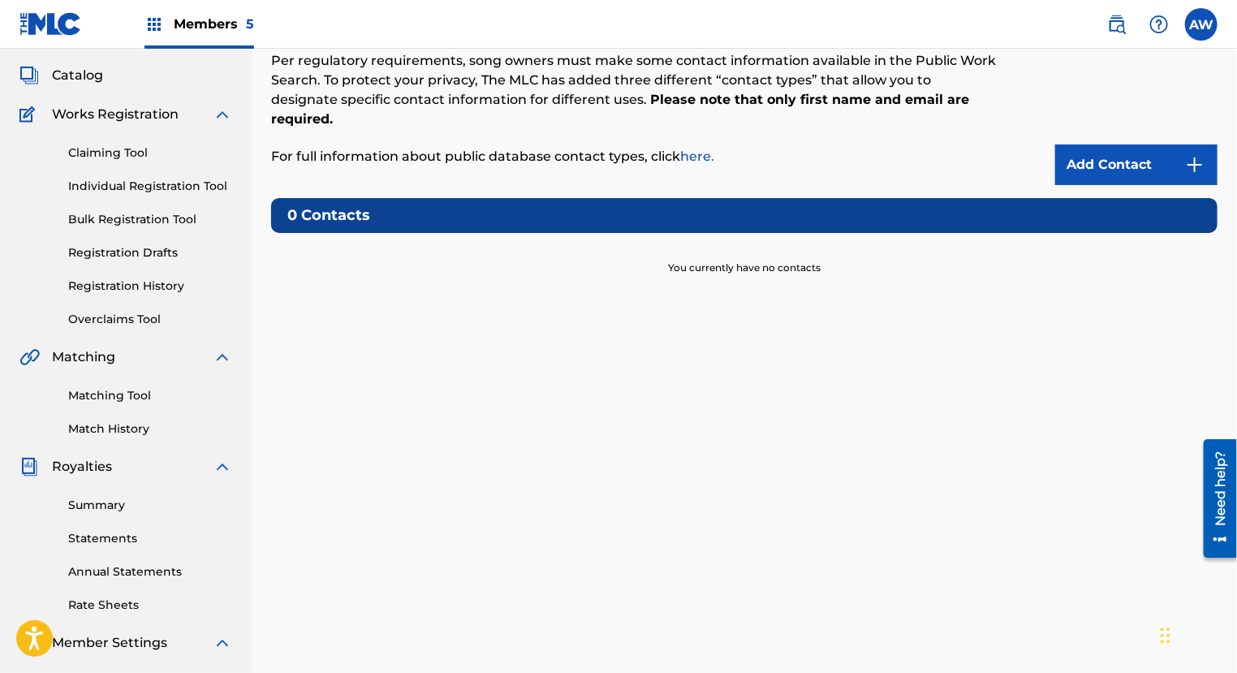
click at [84, 598] on link "Rate Sheets" at bounding box center [150, 605] width 164 height 17
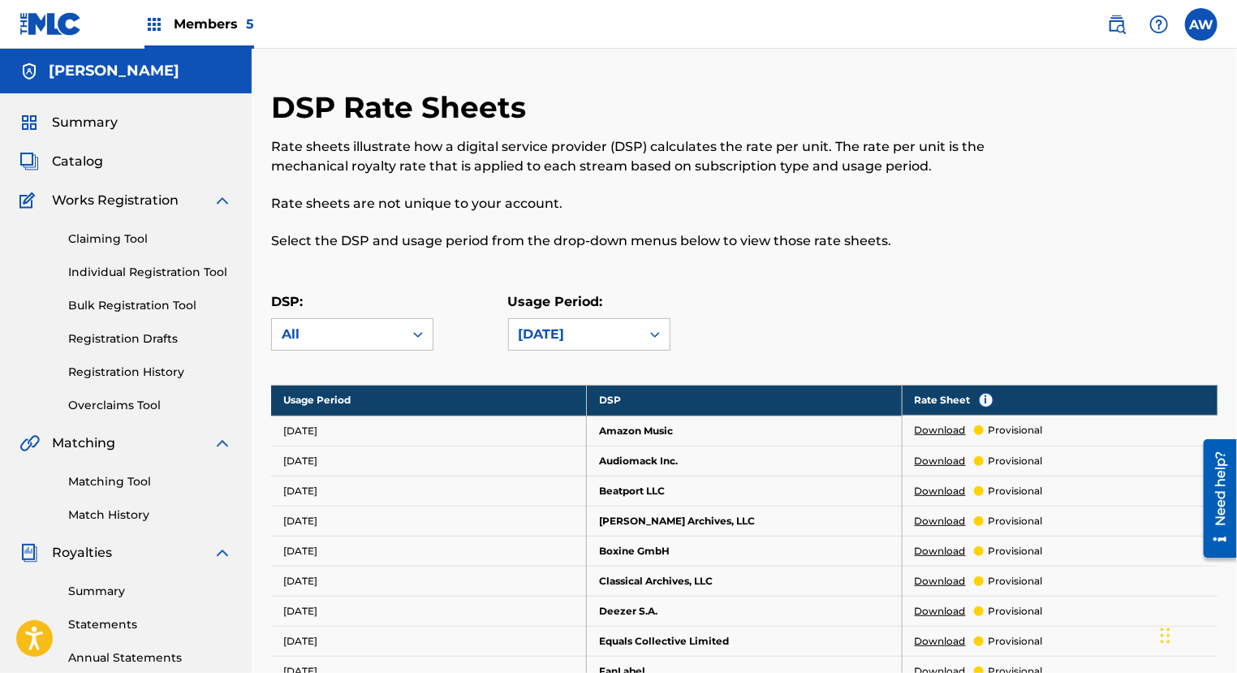
click at [96, 77] on h5 "[PERSON_NAME]" at bounding box center [114, 71] width 131 height 19
click at [1208, 23] on label at bounding box center [1201, 24] width 32 height 32
click at [1202, 24] on input "AW [PERSON_NAME] [EMAIL_ADDRESS][DOMAIN_NAME] Notification Preferences Profile …" at bounding box center [1202, 24] width 0 height 0
click at [935, 102] on div "DSP Rate Sheets Rate sheets illustrate how a digital service provider (DSP) cal…" at bounding box center [635, 179] width 729 height 180
